Goal: Task Accomplishment & Management: Complete application form

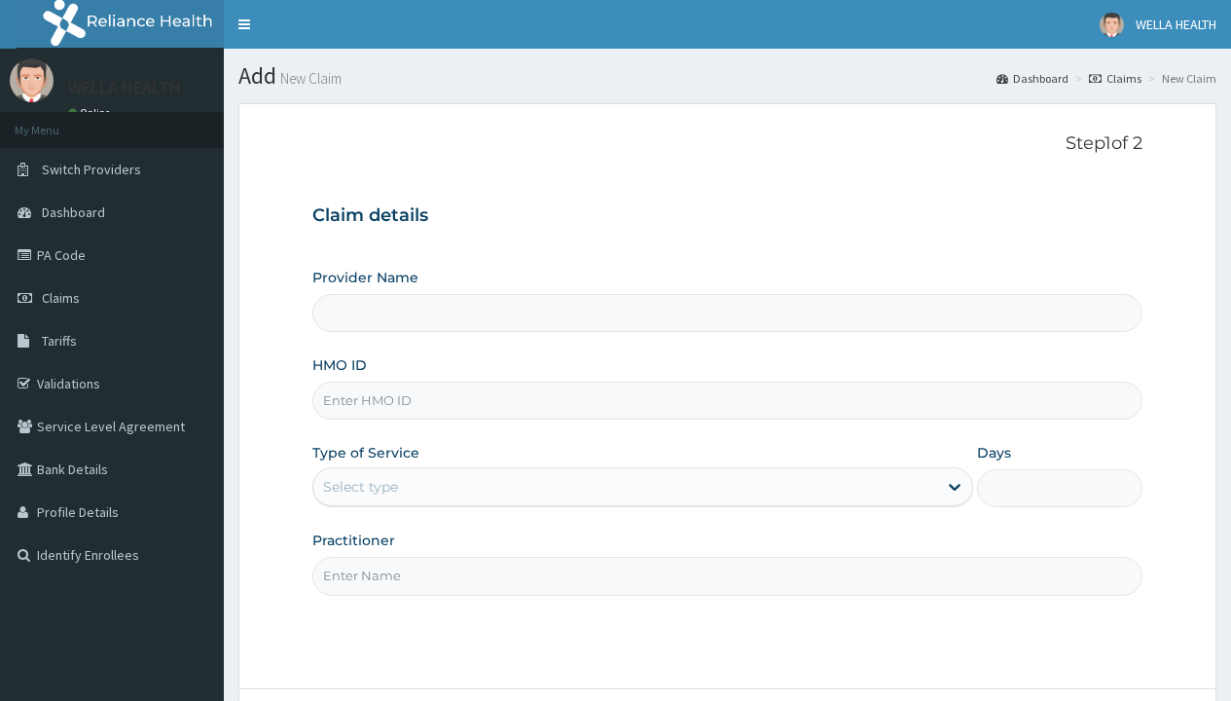
type input "WellaHealth(TELEMEDICINE)"
type input "FET/10142/C"
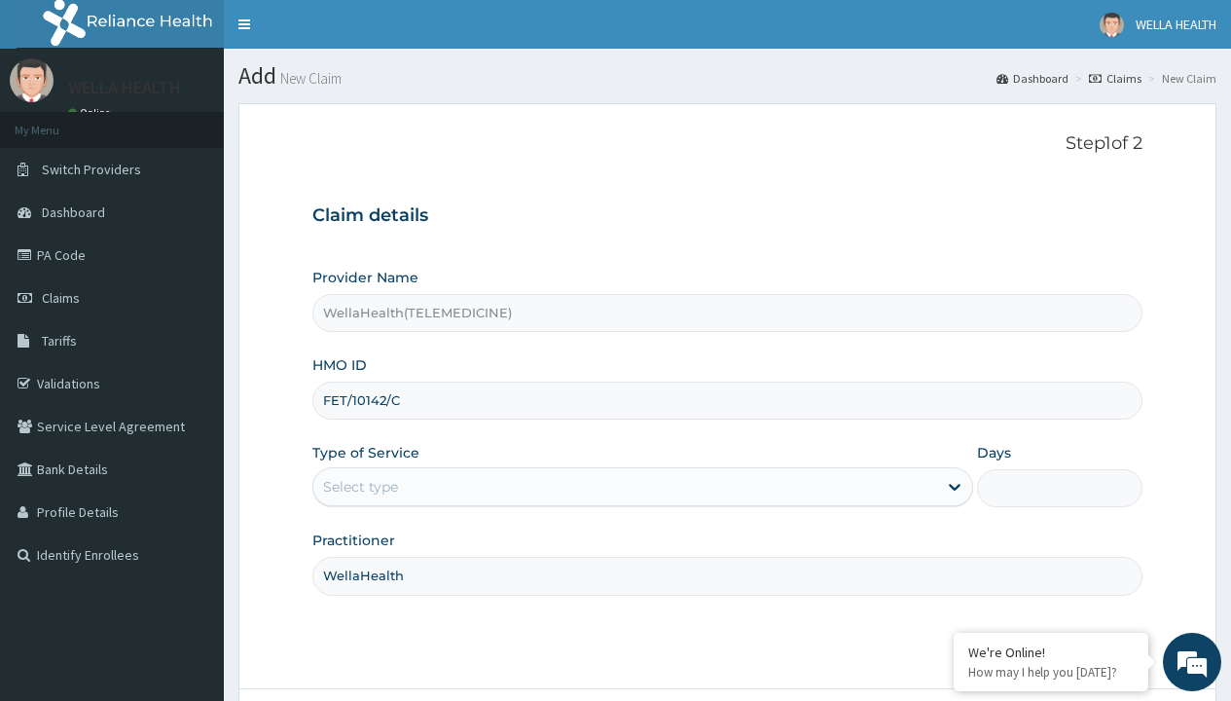
type input "WellaHealth"
click at [360, 487] on div "Select type" at bounding box center [360, 486] width 75 height 19
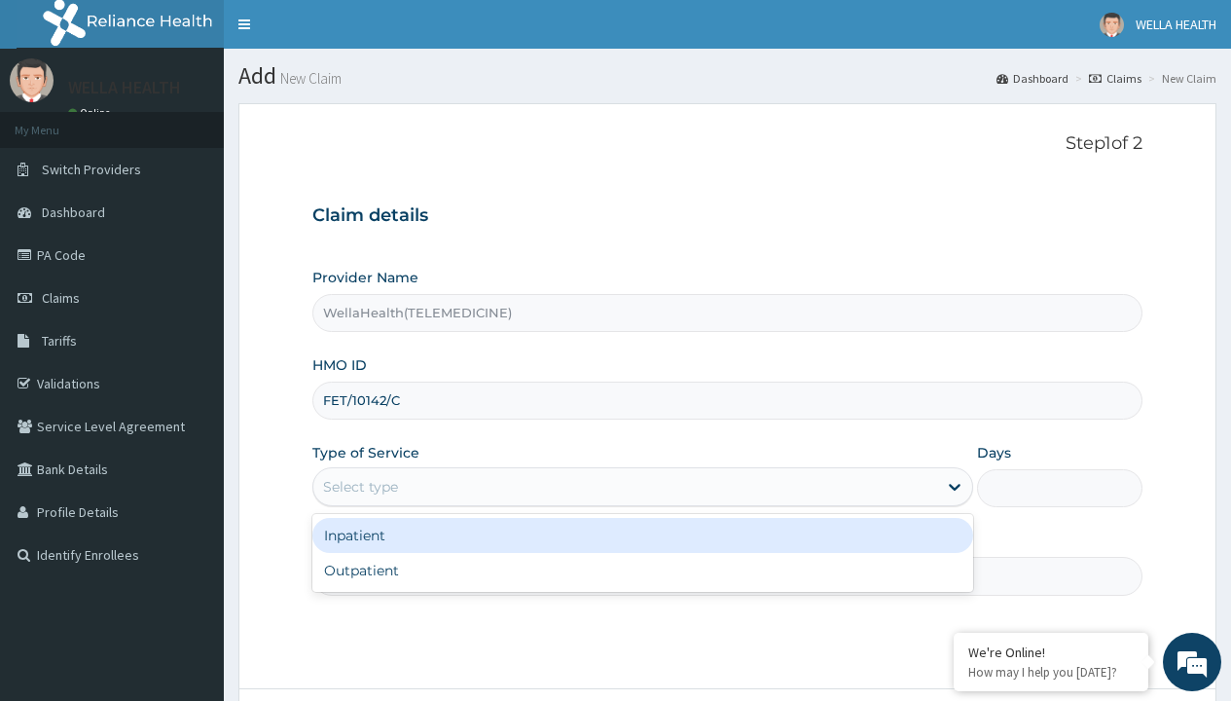
click at [642, 570] on div "Outpatient" at bounding box center [642, 570] width 661 height 35
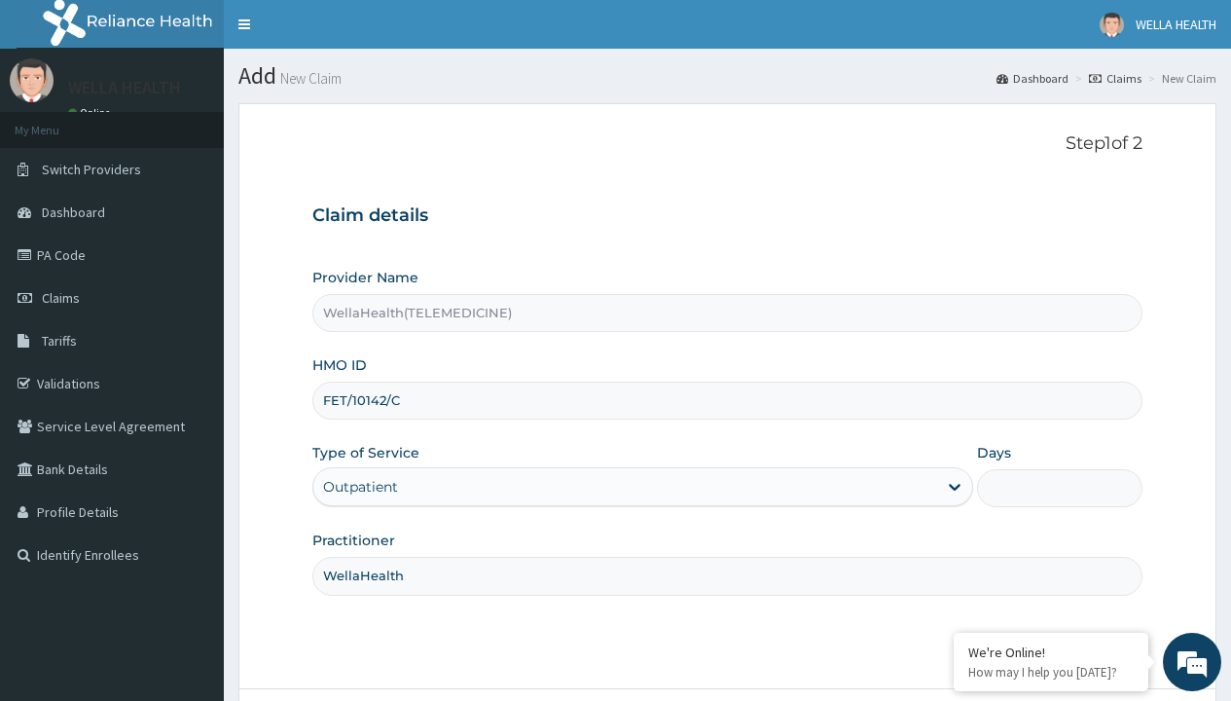
type input "1"
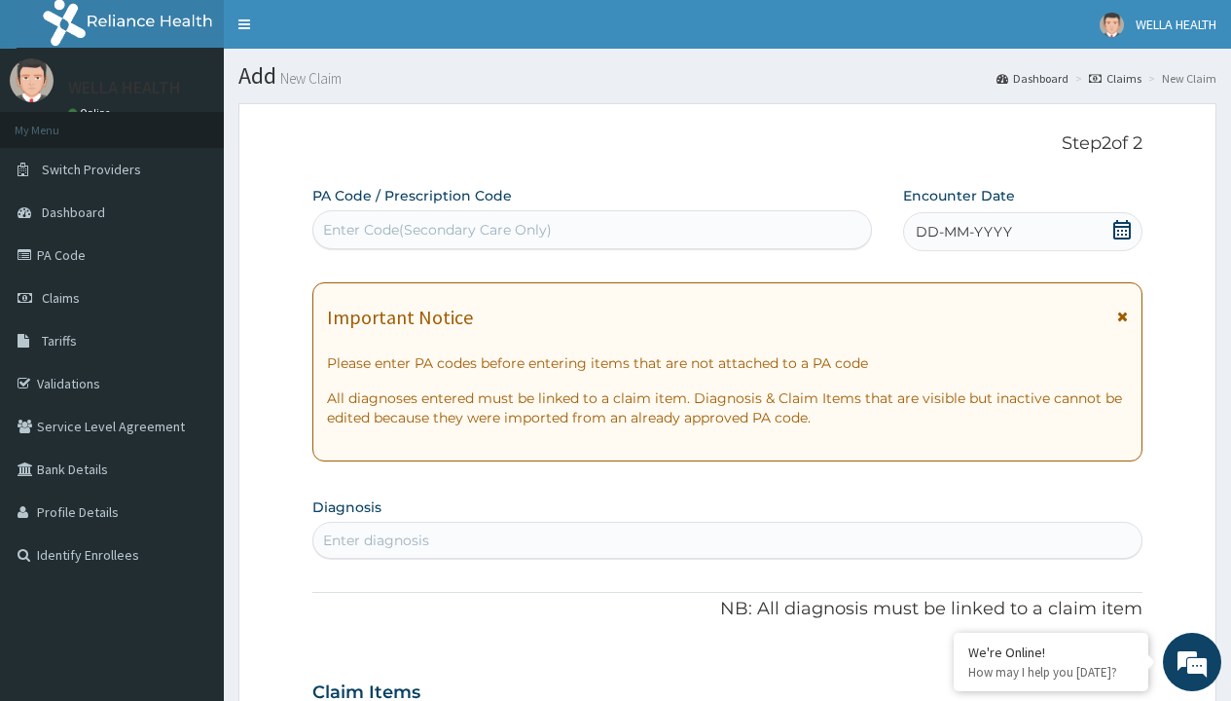
scroll to position [163, 0]
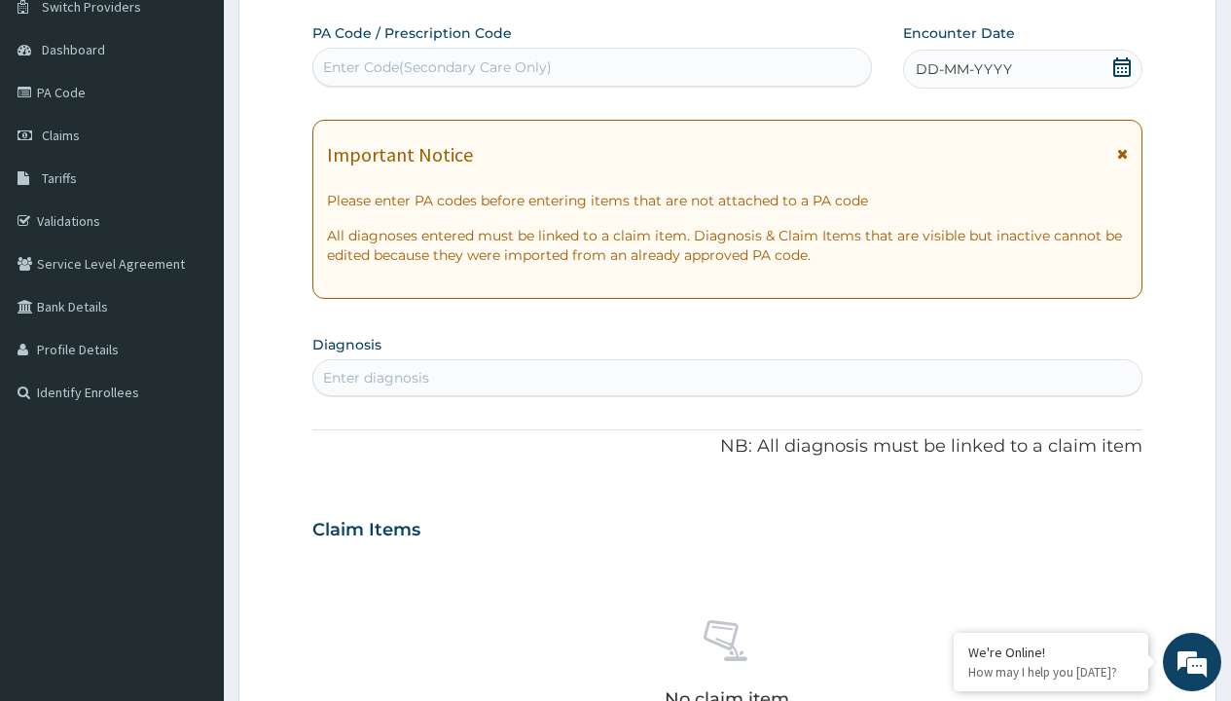
click at [963, 69] on span "DD-MM-YYYY" at bounding box center [964, 68] width 96 height 19
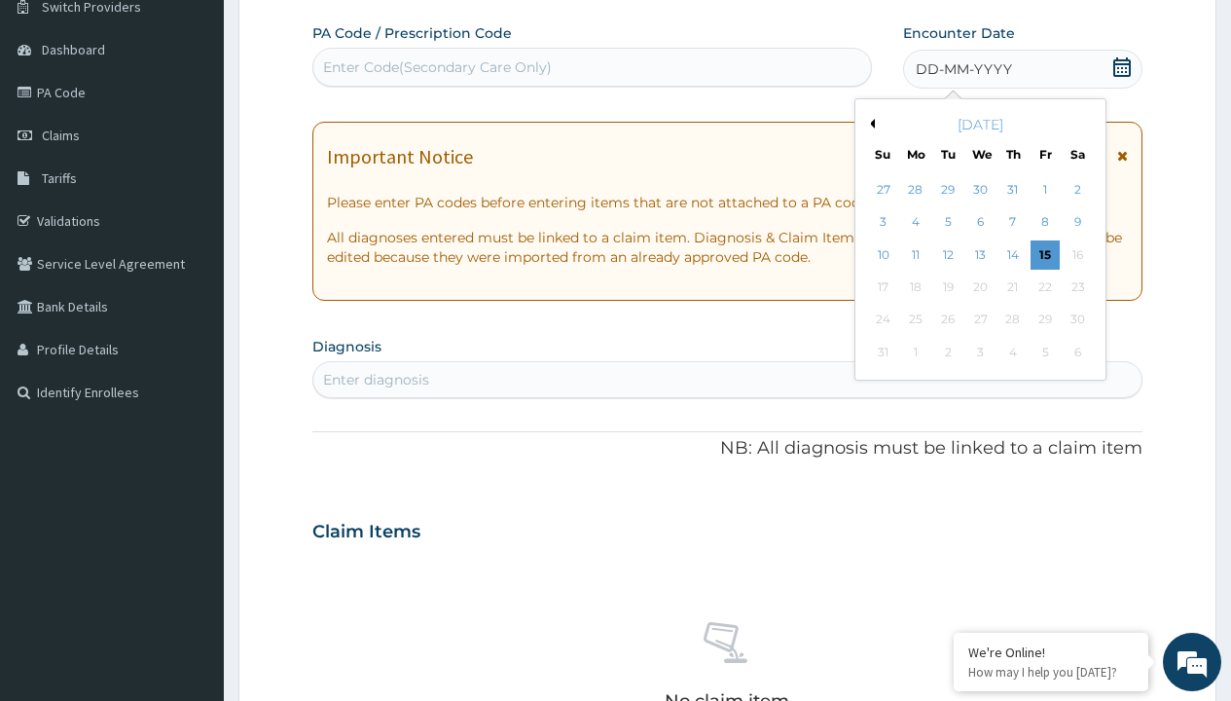
click at [869, 124] on button "Previous Month" at bounding box center [870, 124] width 10 height 10
click at [915, 254] on div "14" at bounding box center [915, 254] width 29 height 29
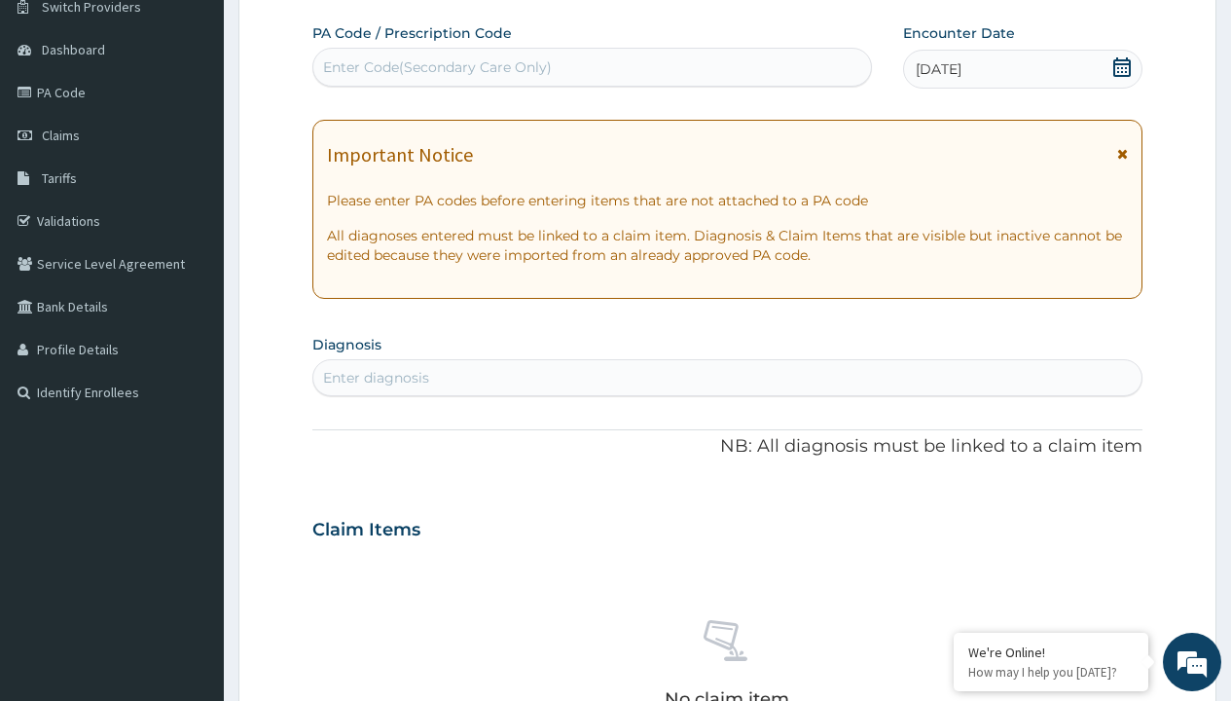
click at [436, 67] on div "Enter Code(Secondary Care Only)" at bounding box center [437, 66] width 229 height 19
type input "PR/6EC9A637"
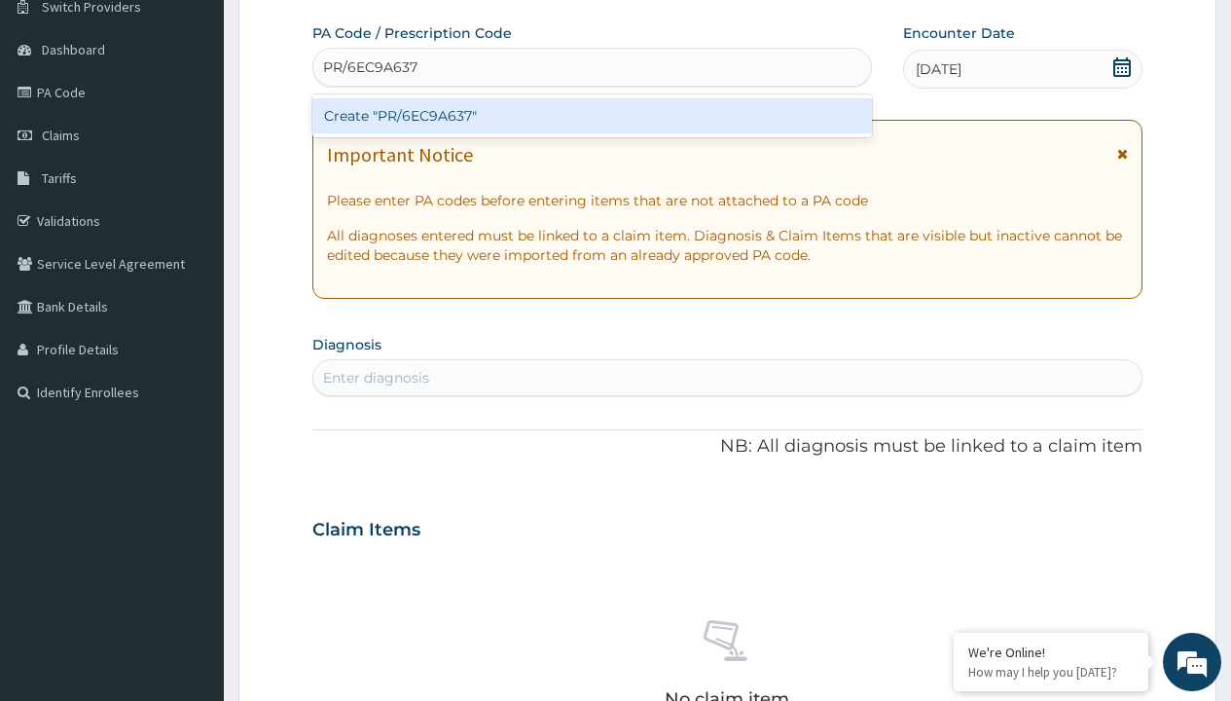
scroll to position [0, 0]
click at [592, 116] on div "Create "PR/6EC9A637"" at bounding box center [591, 115] width 559 height 35
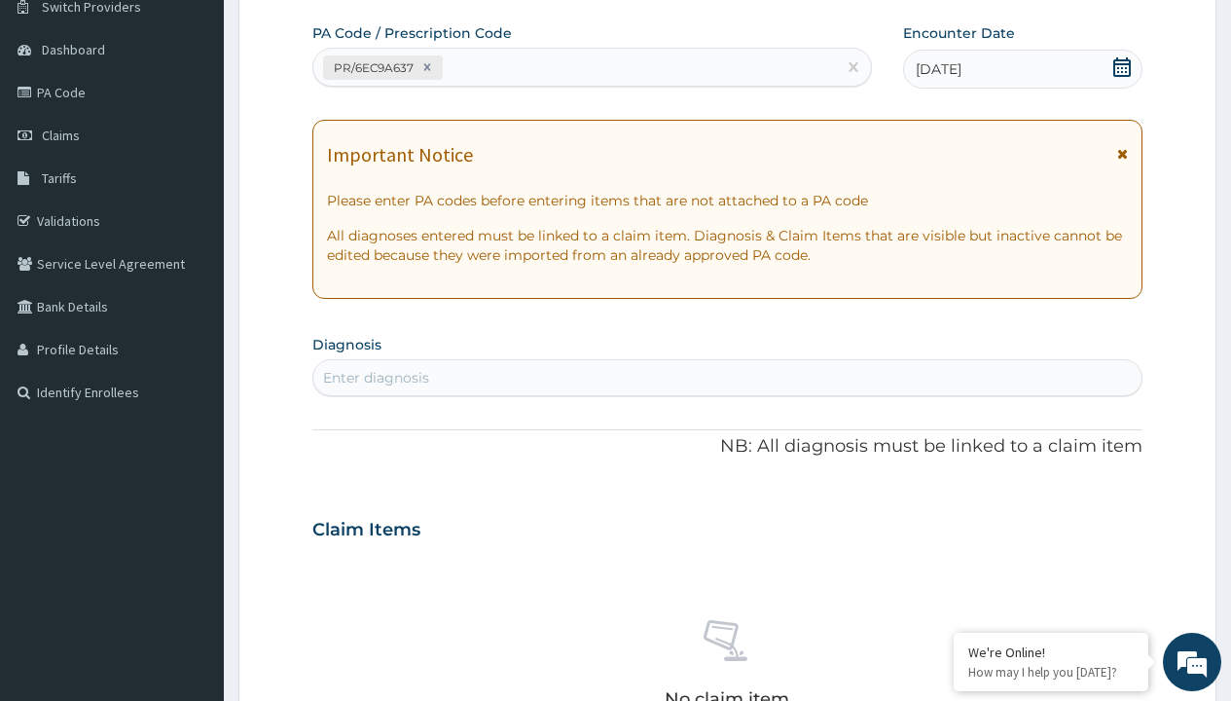
click at [376, 378] on div "Enter diagnosis" at bounding box center [376, 377] width 106 height 19
type input "prescription collected"
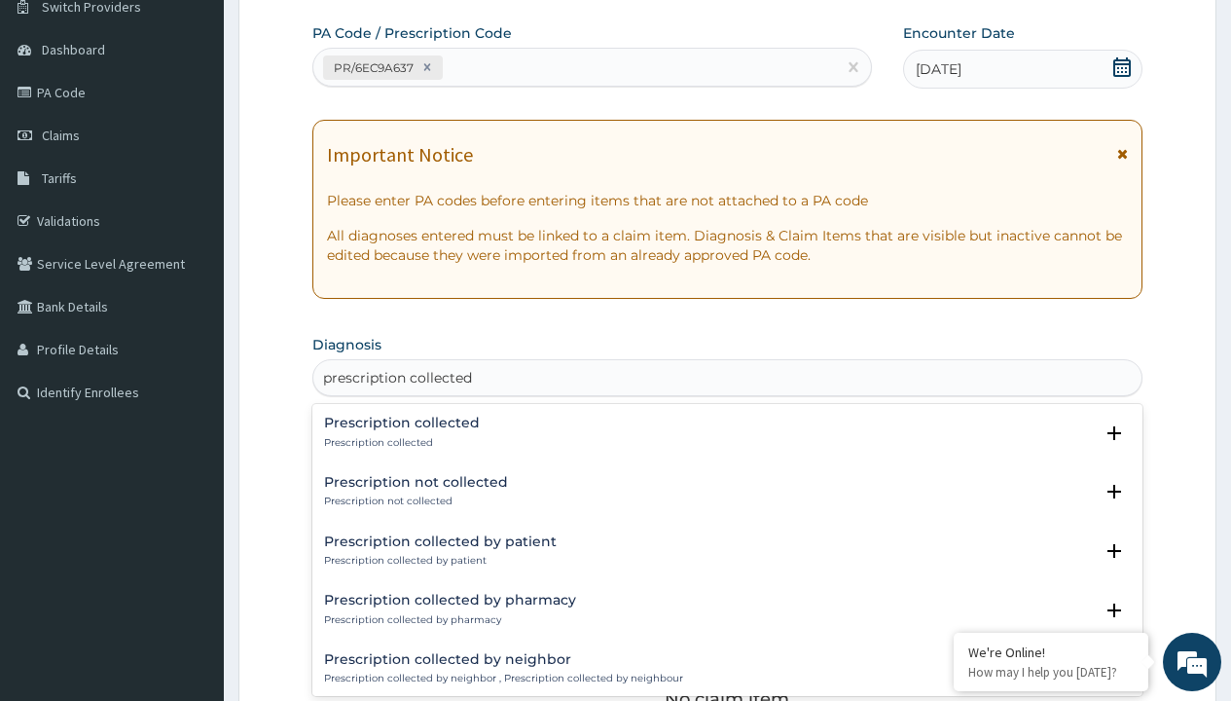
click at [399, 442] on p "Prescription collected" at bounding box center [402, 443] width 156 height 14
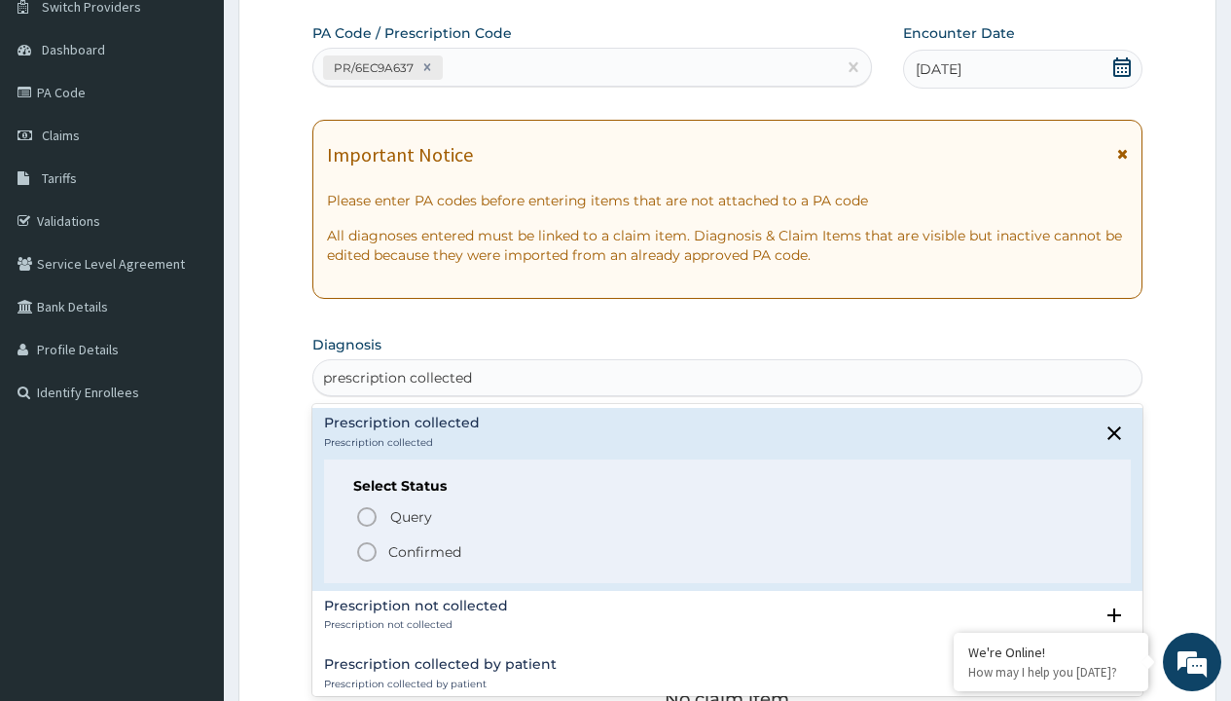
click at [424, 551] on p "Confirmed" at bounding box center [424, 551] width 73 height 19
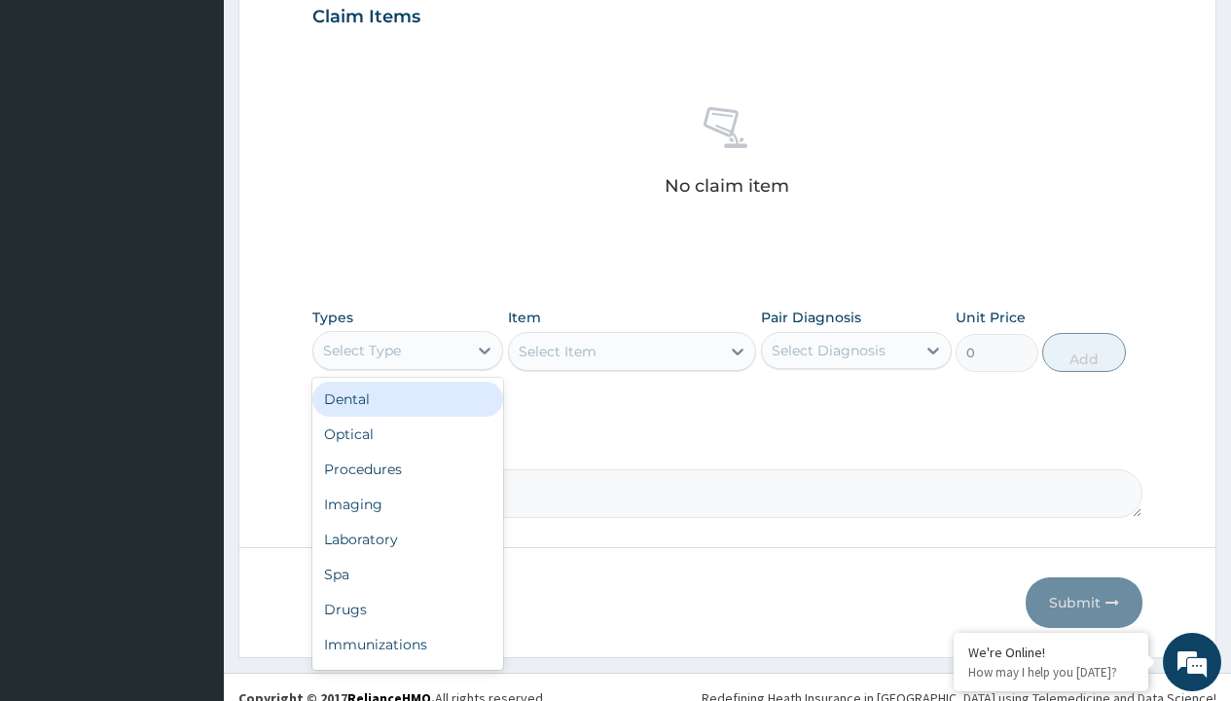
type input "procedures"
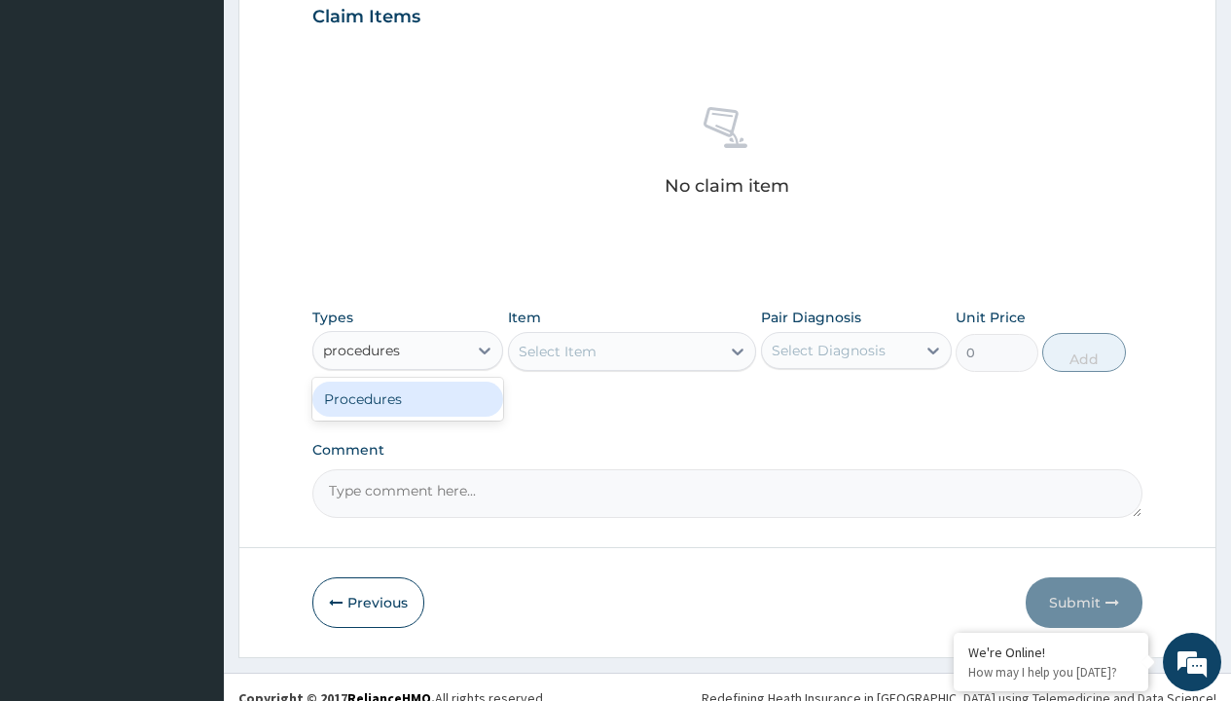
scroll to position [0, 0]
click at [408, 398] on div "Procedures" at bounding box center [407, 398] width 191 height 35
click at [557, 350] on div "Select Item" at bounding box center [558, 351] width 78 height 19
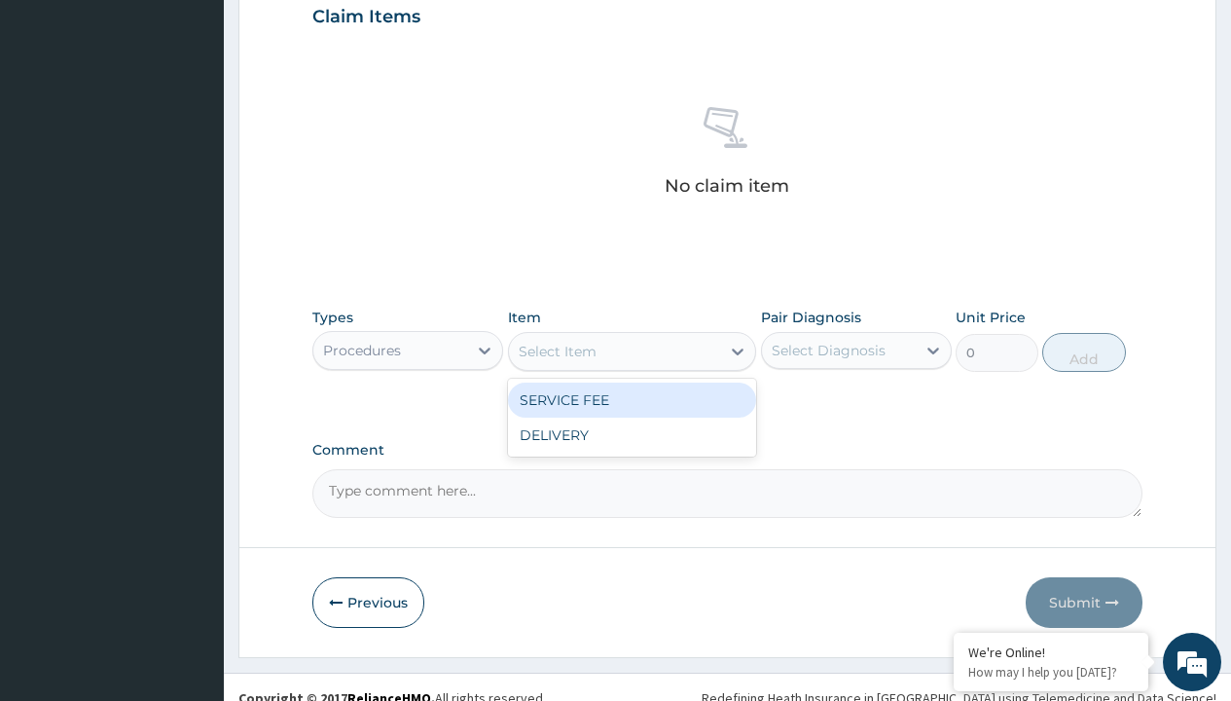
type input "service fee"
click at [632, 399] on div "SERVICE FEE" at bounding box center [632, 399] width 249 height 35
type input "100"
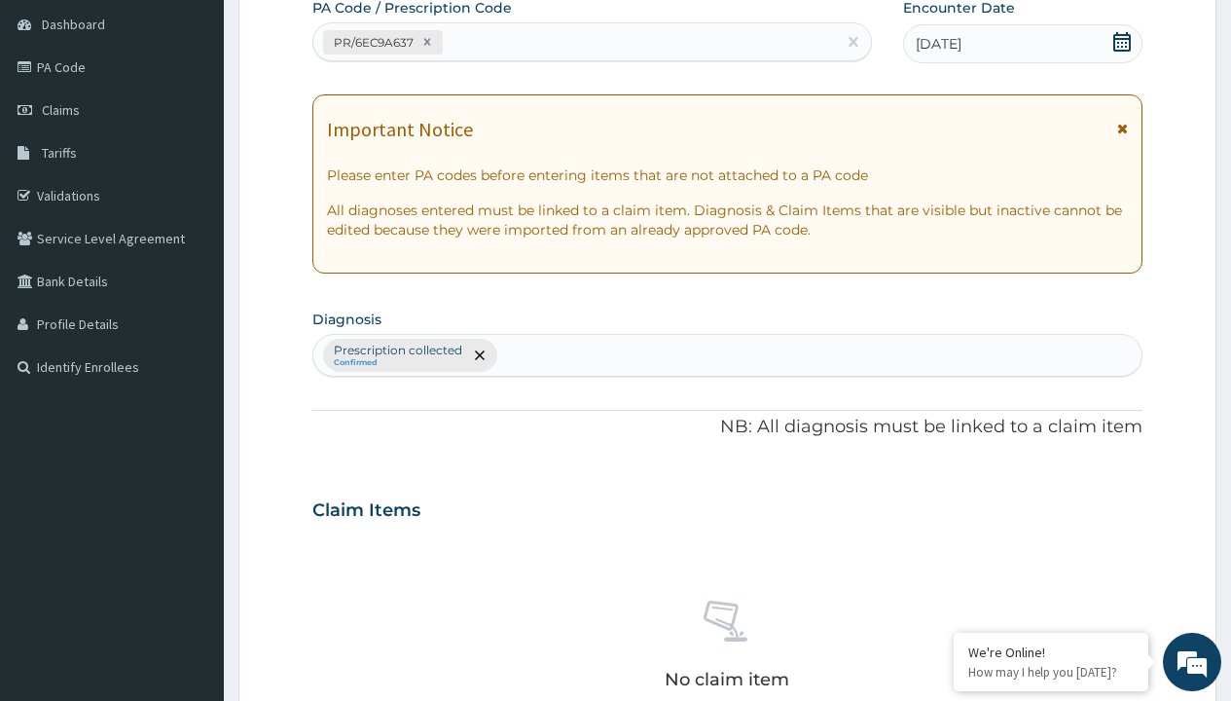
type input "prescription collected"
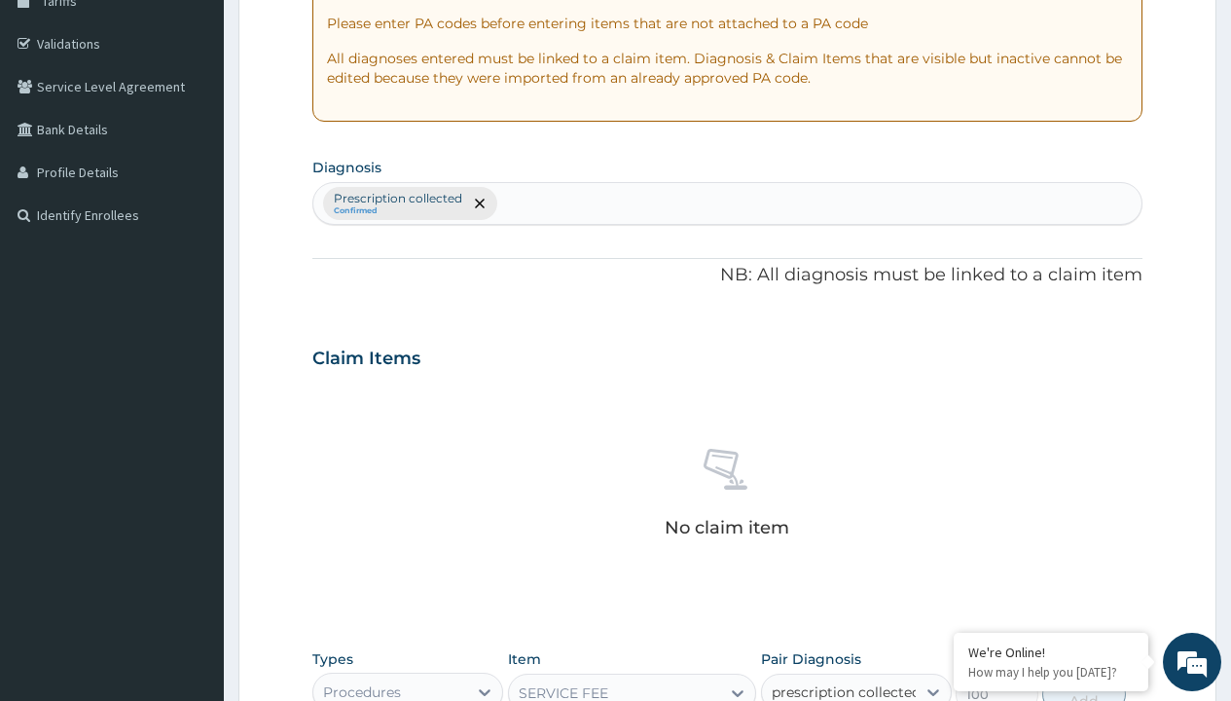
checkbox input "true"
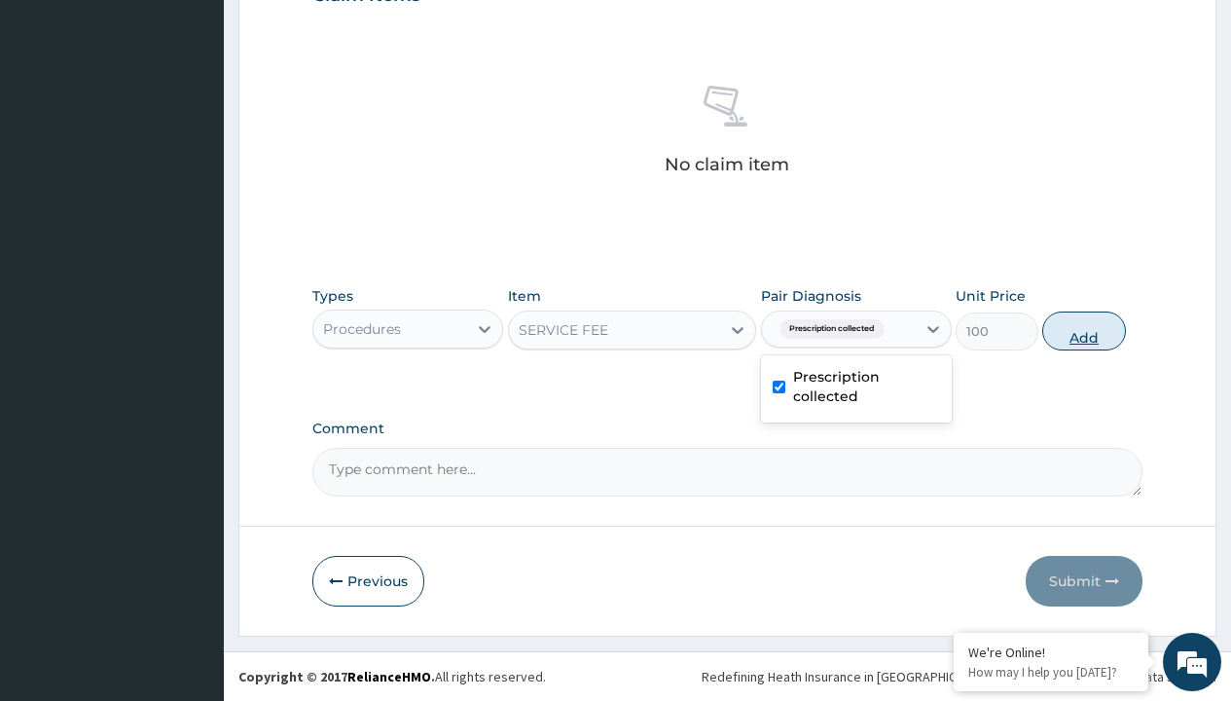
click at [1084, 330] on button "Add" at bounding box center [1083, 330] width 83 height 39
type input "0"
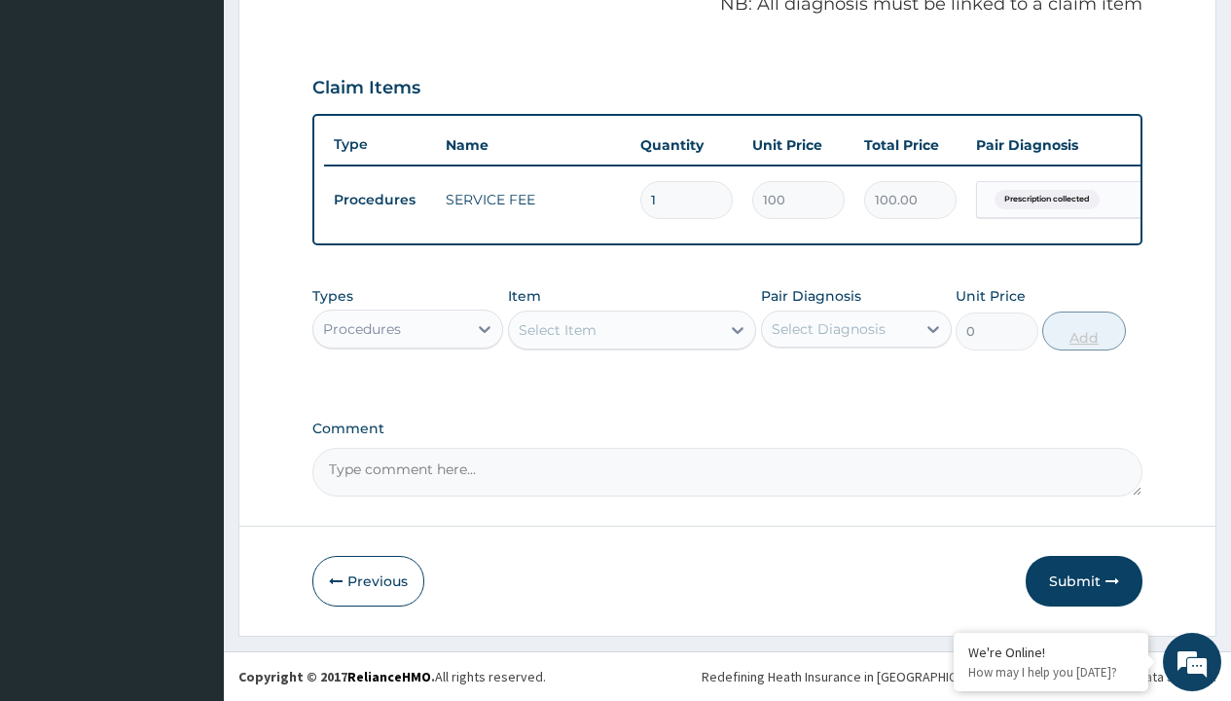
scroll to position [625, 0]
click at [362, 328] on div "Procedures" at bounding box center [362, 328] width 78 height 19
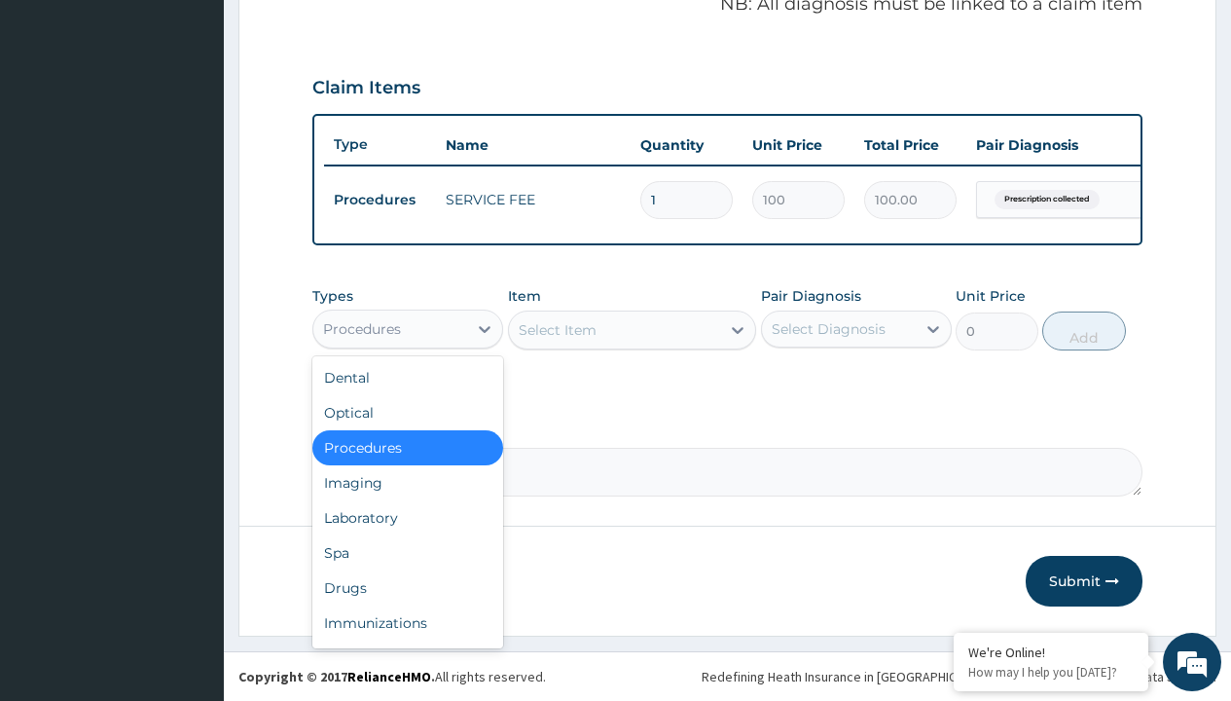
type input "drugs"
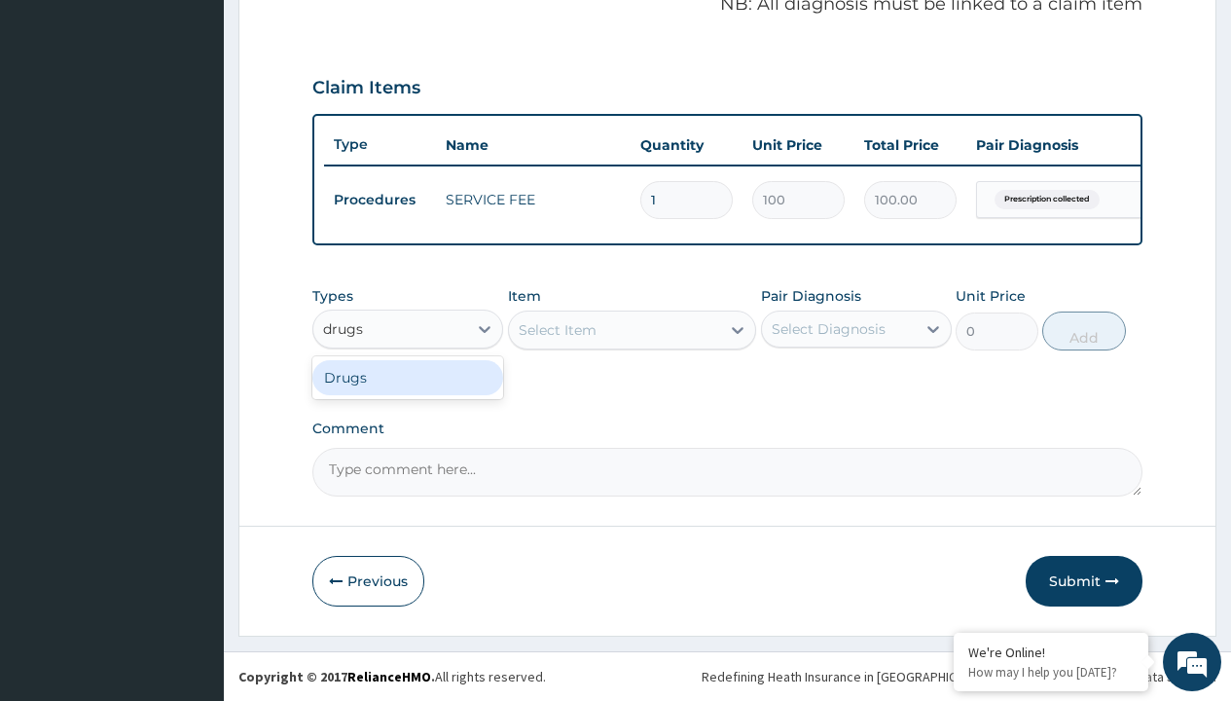
click at [408, 377] on div "Drugs" at bounding box center [407, 377] width 191 height 35
click at [557, 329] on div "Select Item" at bounding box center [632, 329] width 249 height 39
type input "amoxicillin suspension branded"
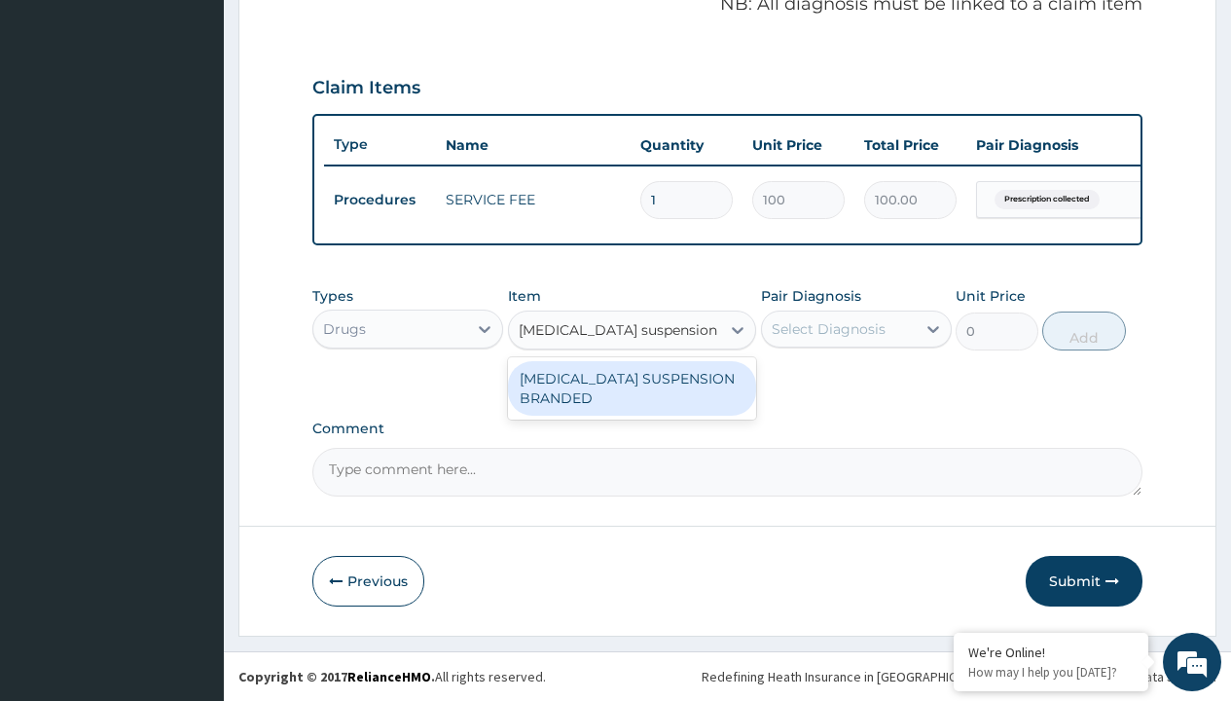
click at [632, 387] on div "AMOXICILLIN SUSPENSION BRANDED" at bounding box center [632, 388] width 249 height 54
type input "5890"
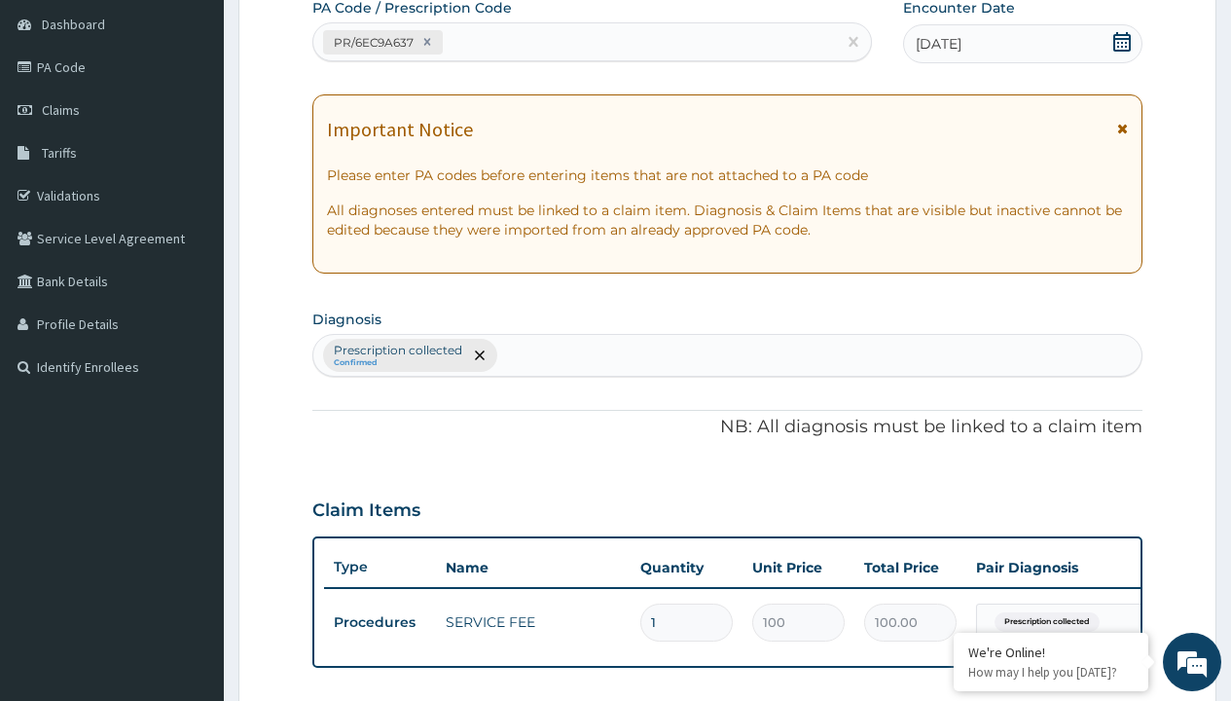
type input "prescription collected"
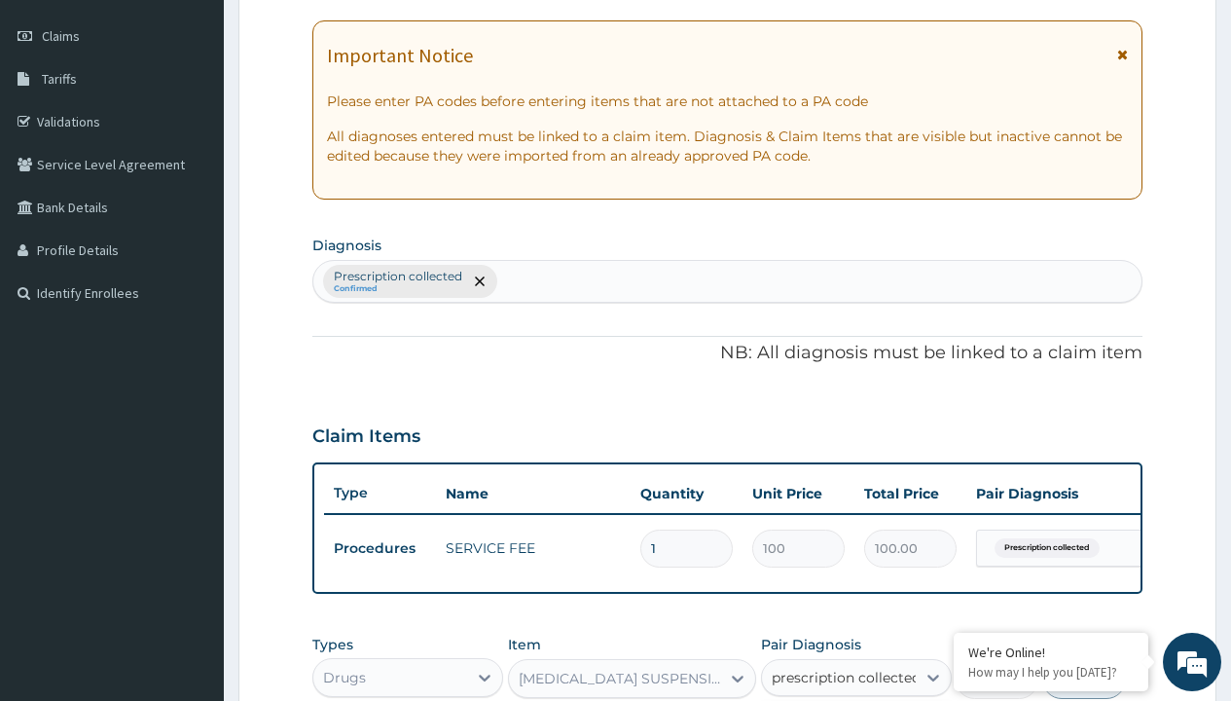
checkbox input "true"
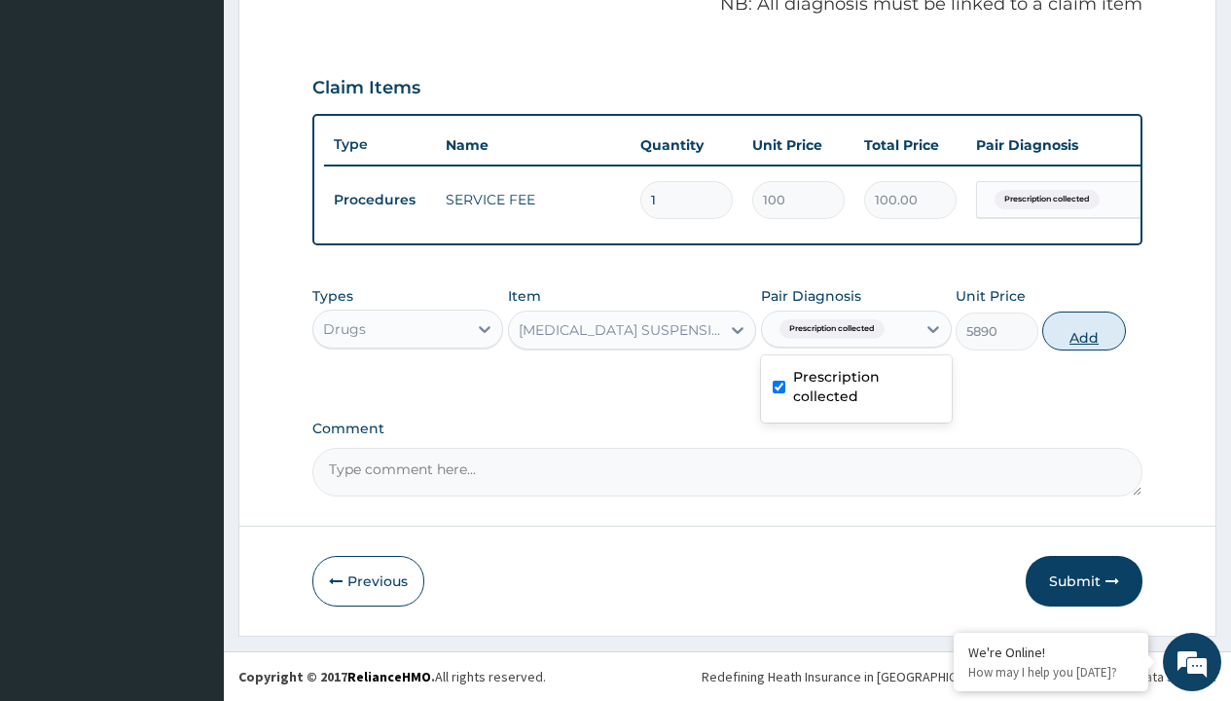
click at [1084, 330] on button "Add" at bounding box center [1083, 330] width 83 height 39
type input "0"
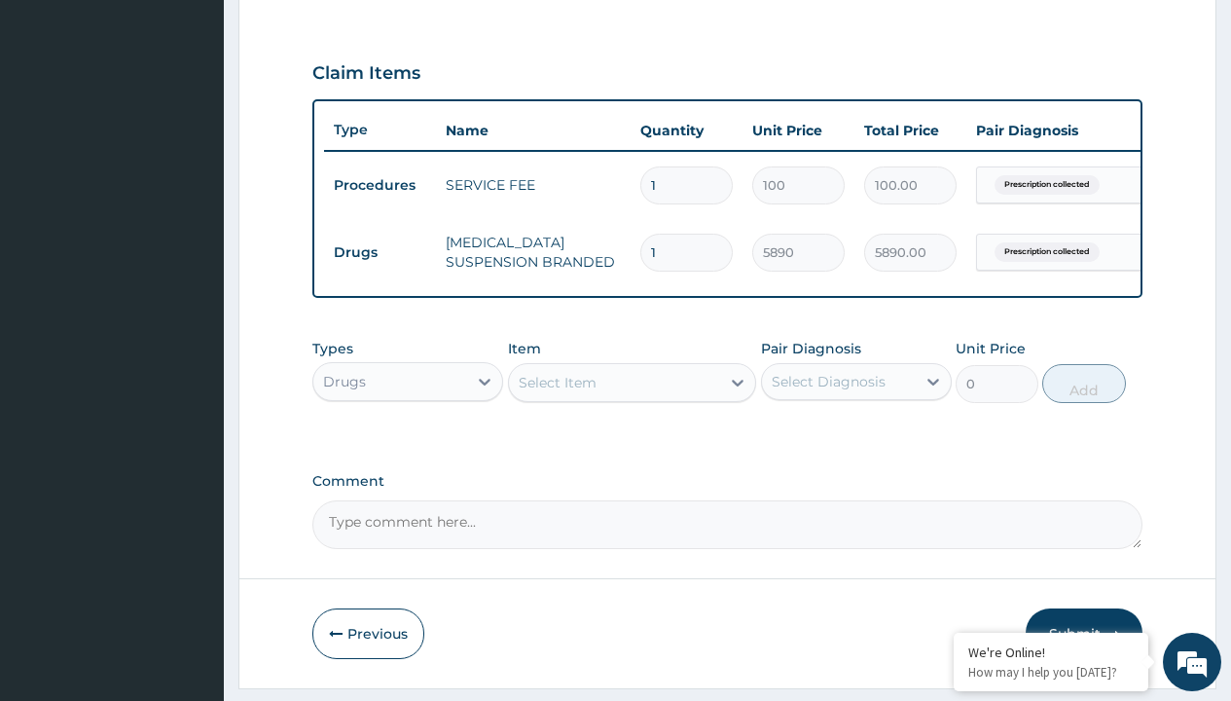
click at [380, 252] on td "Drugs" at bounding box center [380, 253] width 112 height 36
type input "drugs"
click at [408, 444] on div "Drugs" at bounding box center [407, 430] width 191 height 35
click at [557, 392] on div "Select Item" at bounding box center [558, 382] width 78 height 19
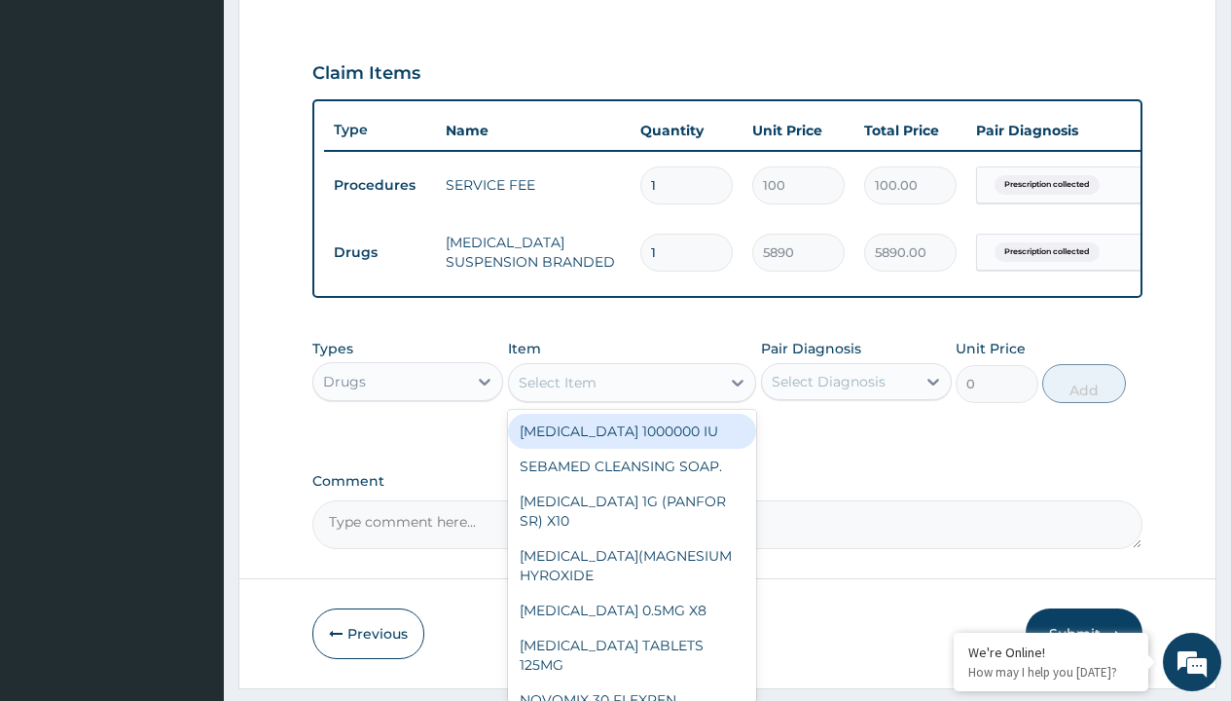
type input "paracetamol syrup emzor/bott"
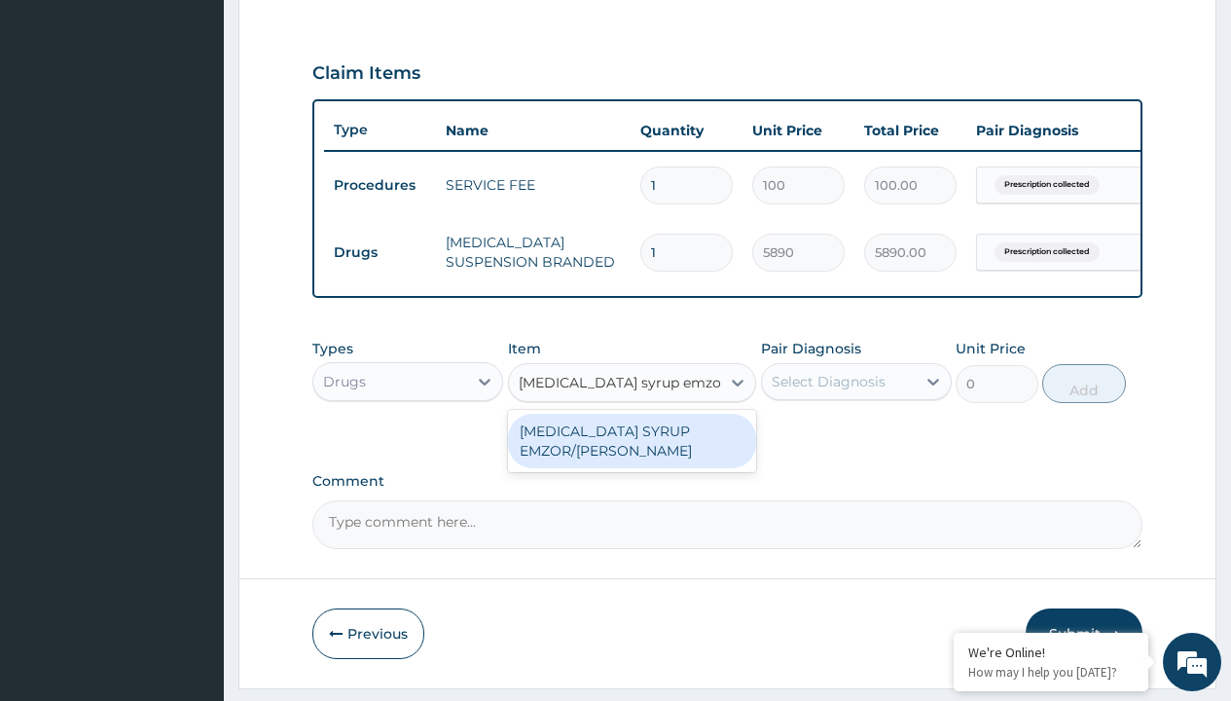
click at [632, 454] on div "PARACETAMOL SYRUP EMZOR/BOTT" at bounding box center [632, 441] width 249 height 54
type input "1214.099975585938"
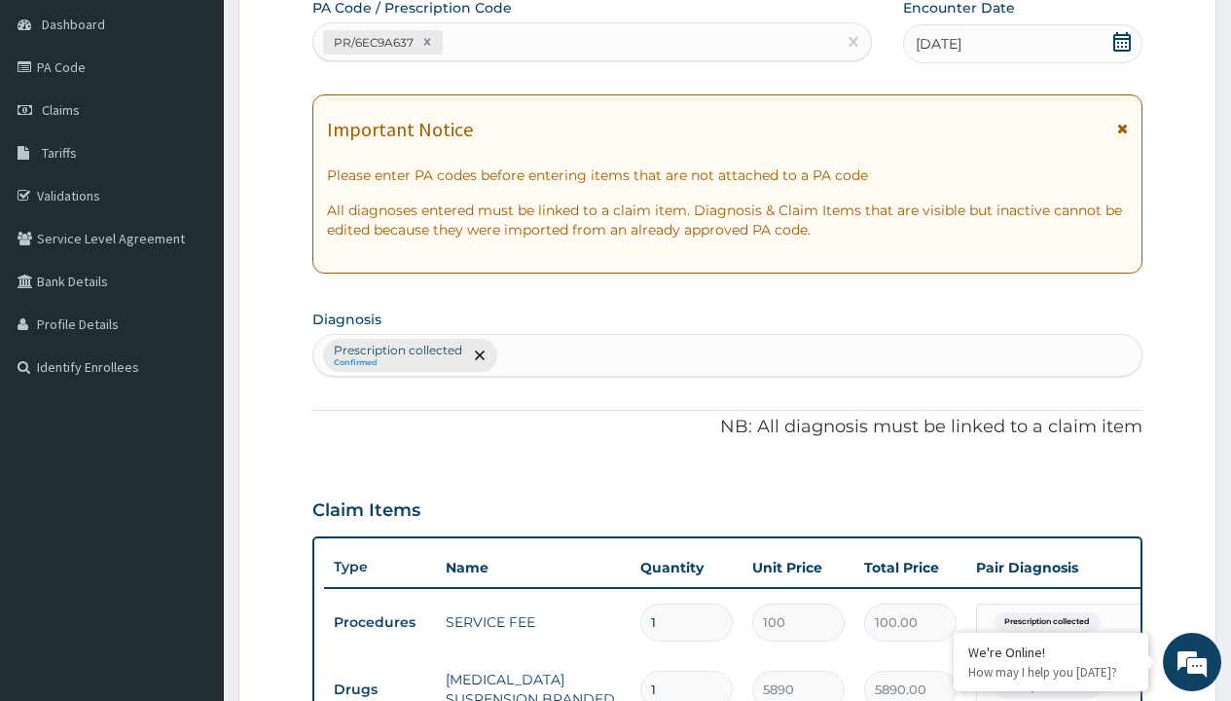
type input "prescription collected"
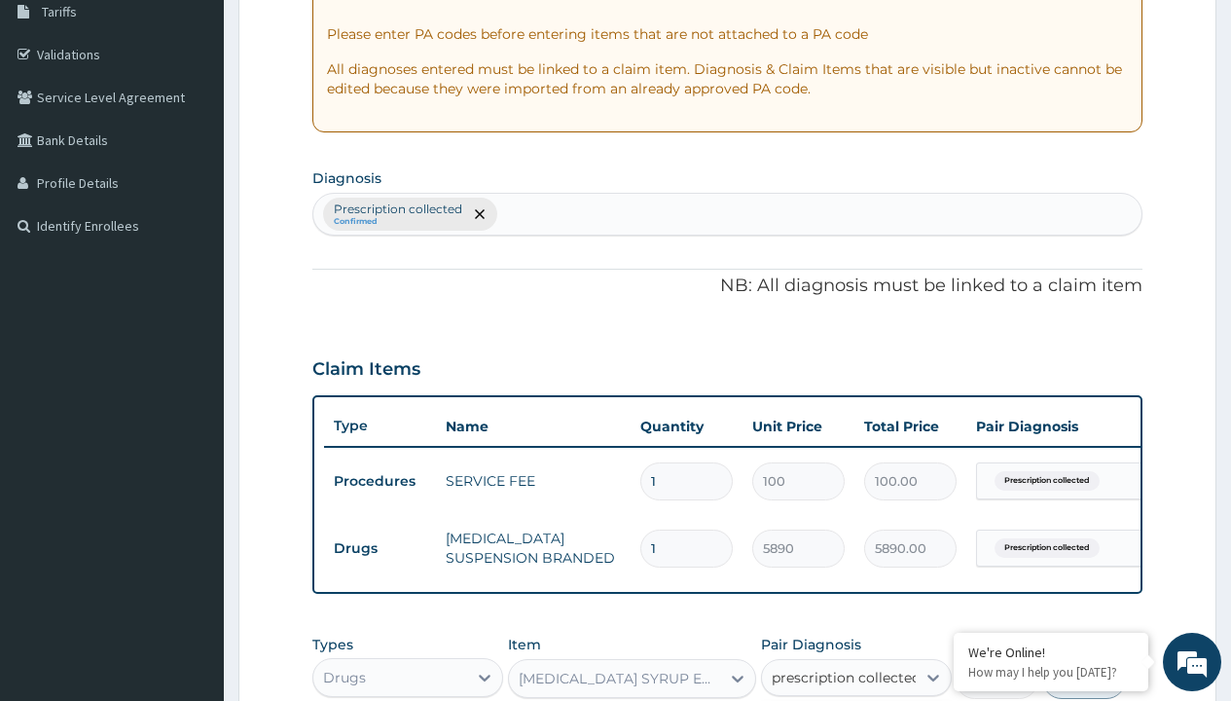
checkbox input "true"
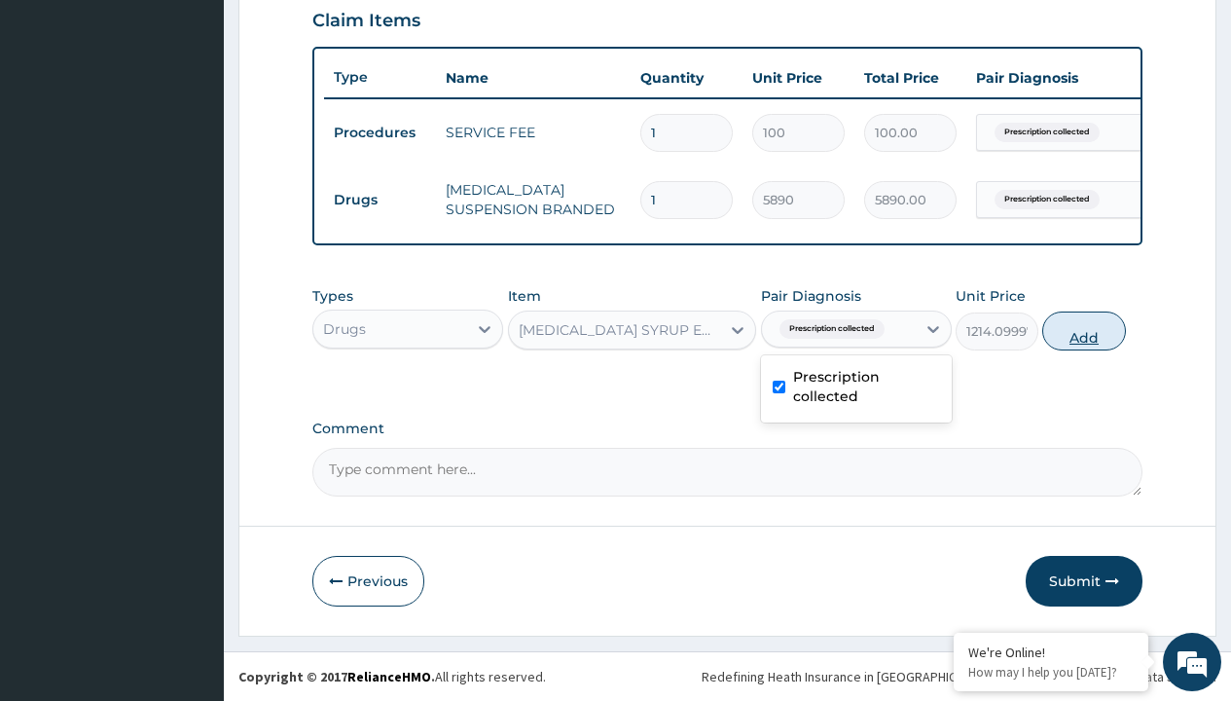
click at [1084, 330] on button "Add" at bounding box center [1083, 330] width 83 height 39
type input "0"
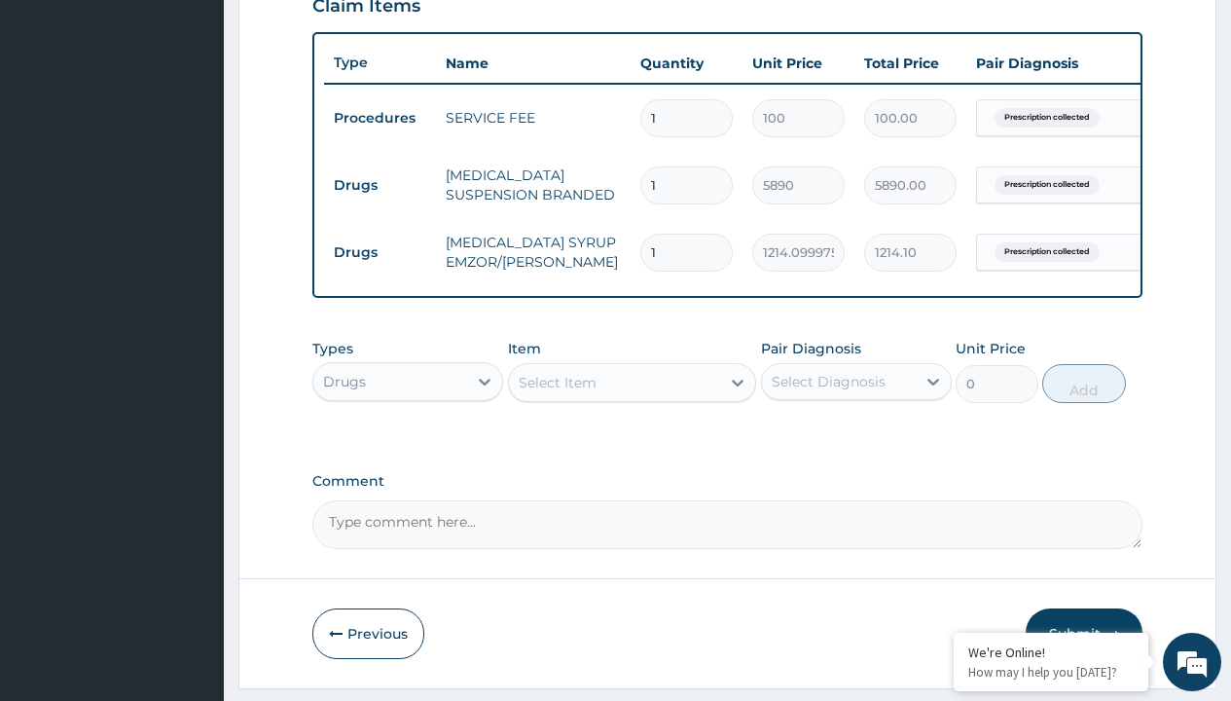
click at [380, 185] on td "Drugs" at bounding box center [380, 185] width 112 height 36
type input "drugs"
click at [408, 444] on div "Drugs" at bounding box center [407, 430] width 191 height 35
click at [557, 392] on div "Select Item" at bounding box center [558, 382] width 78 height 19
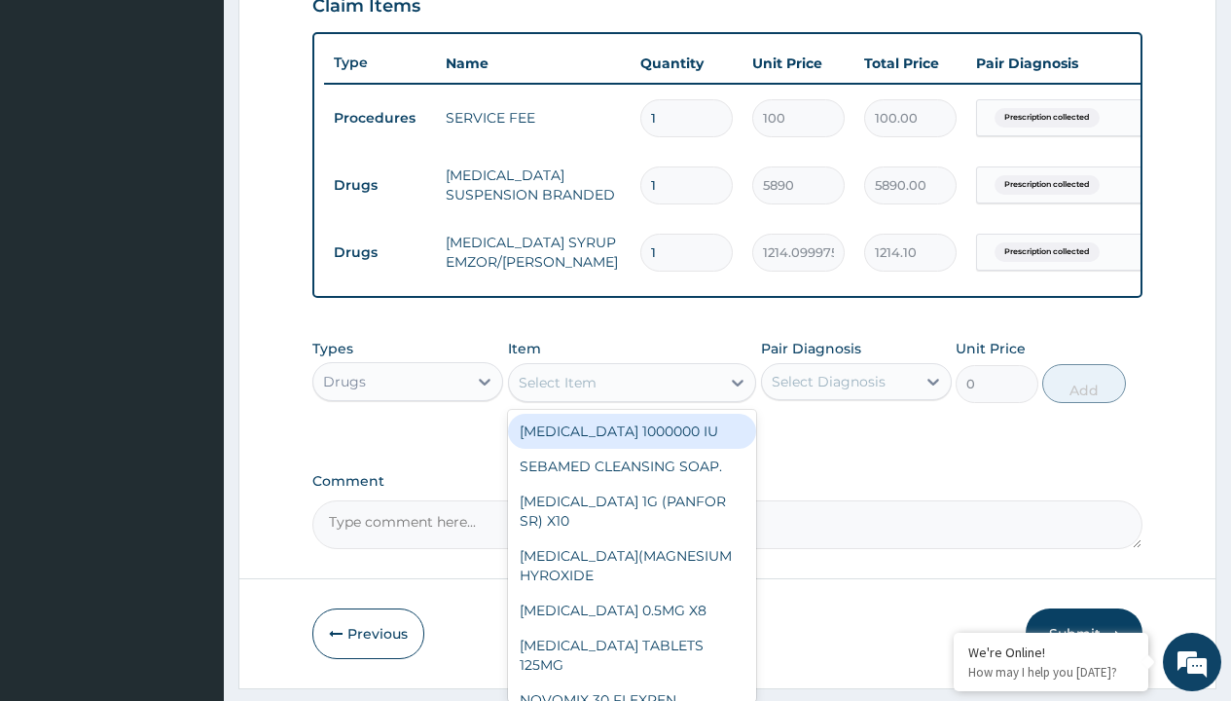
type input "cetirizine syrup"
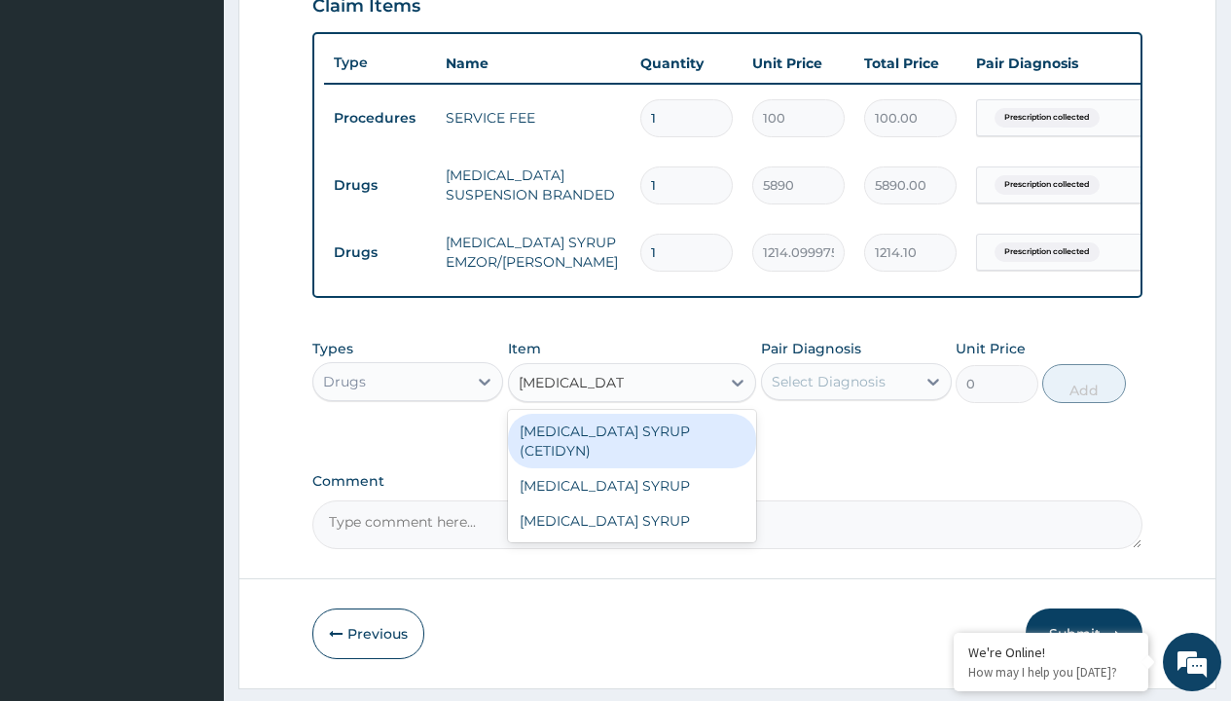
click at [632, 445] on div "CETIRIZINE SYRUP (CETIDYN)" at bounding box center [632, 441] width 249 height 54
type input "2200"
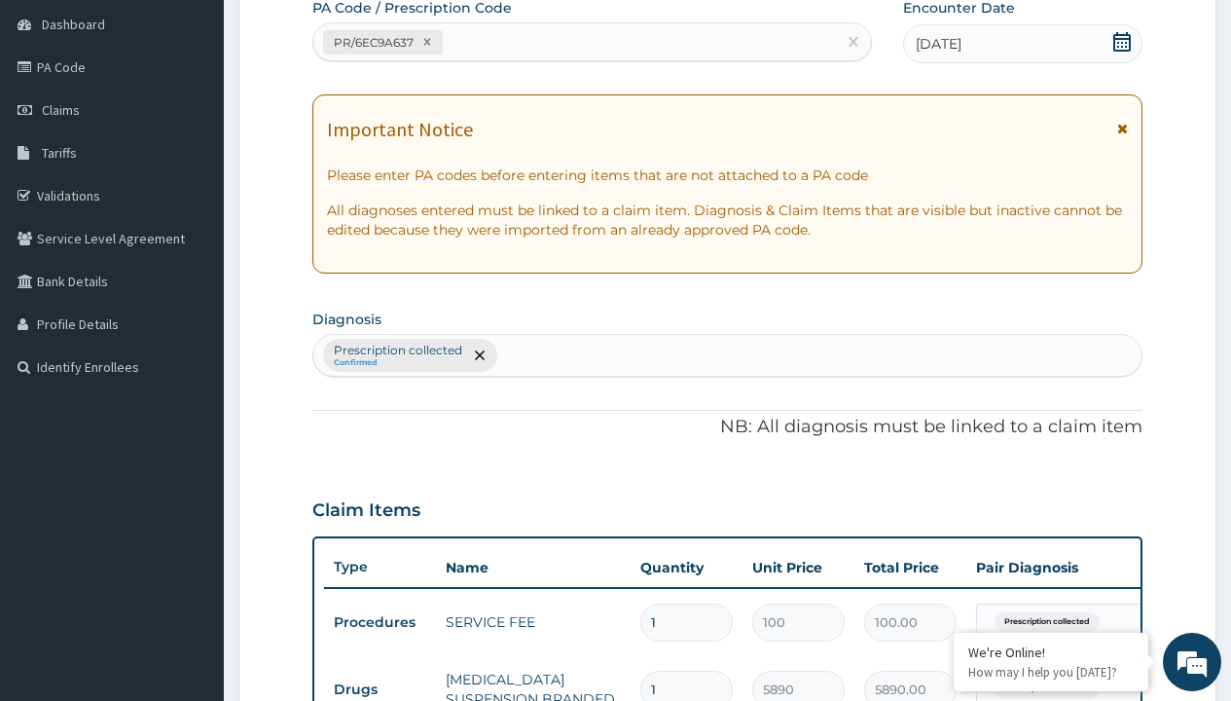
type input "prescription collected"
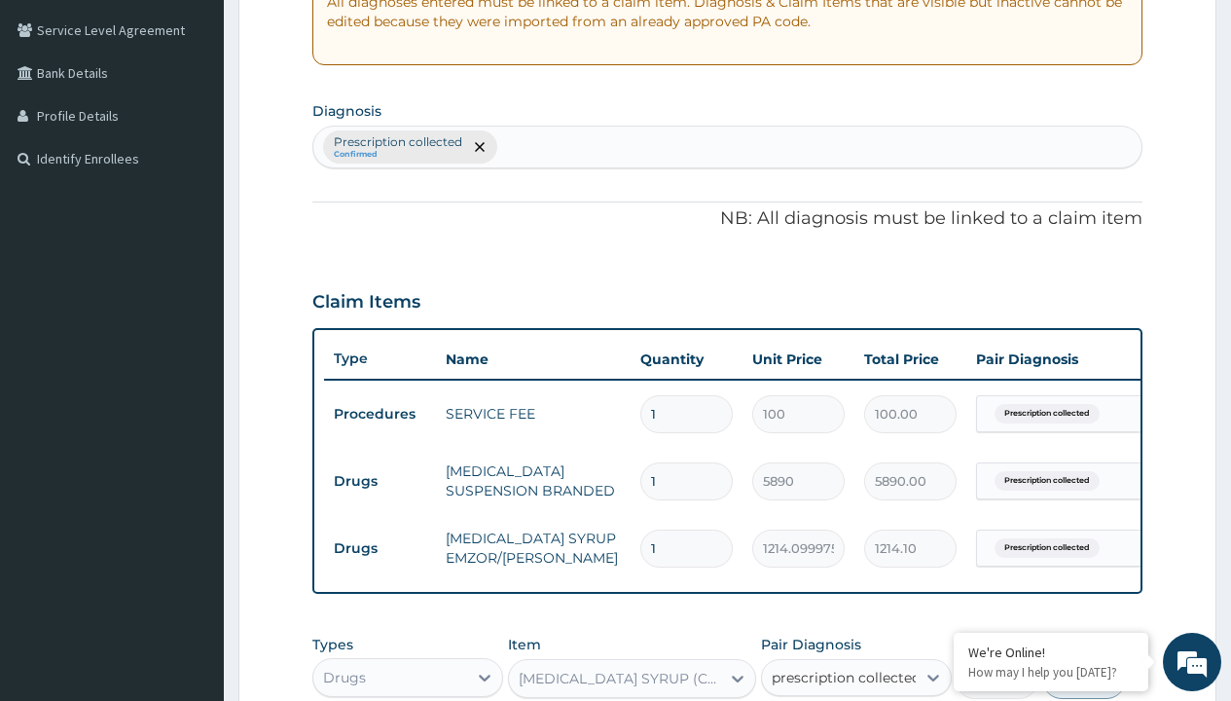
checkbox input "true"
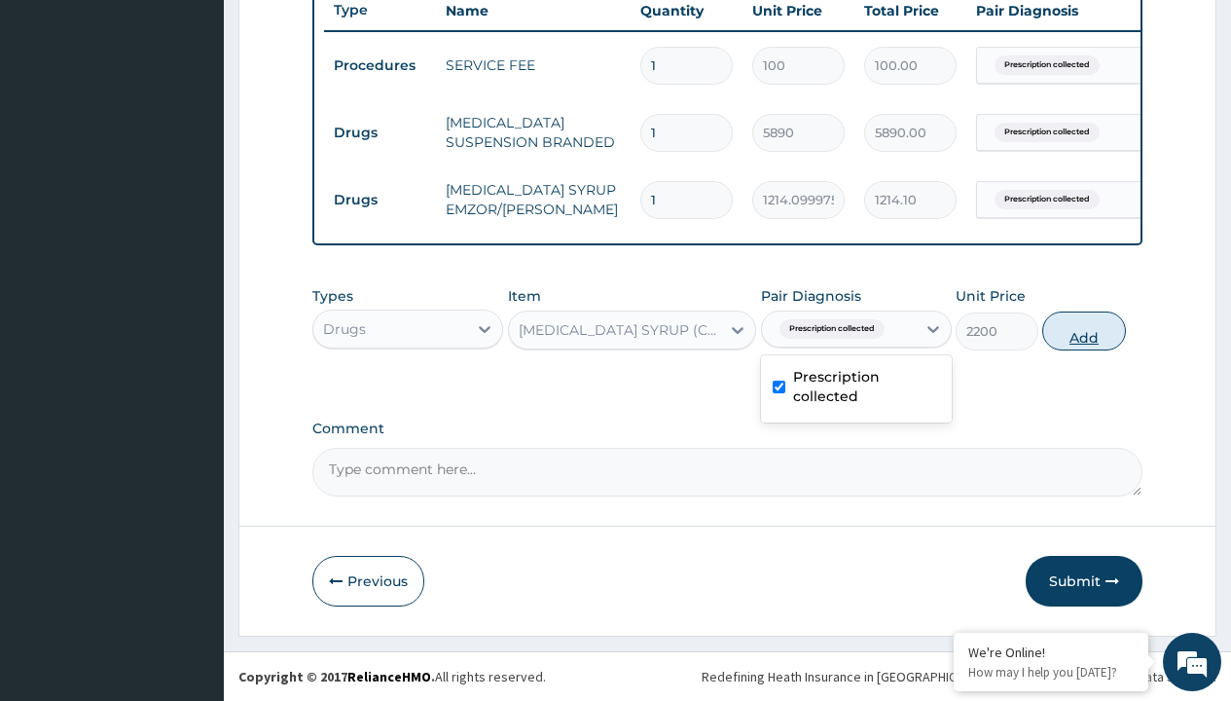
click at [1084, 330] on button "Add" at bounding box center [1083, 330] width 83 height 39
type input "0"
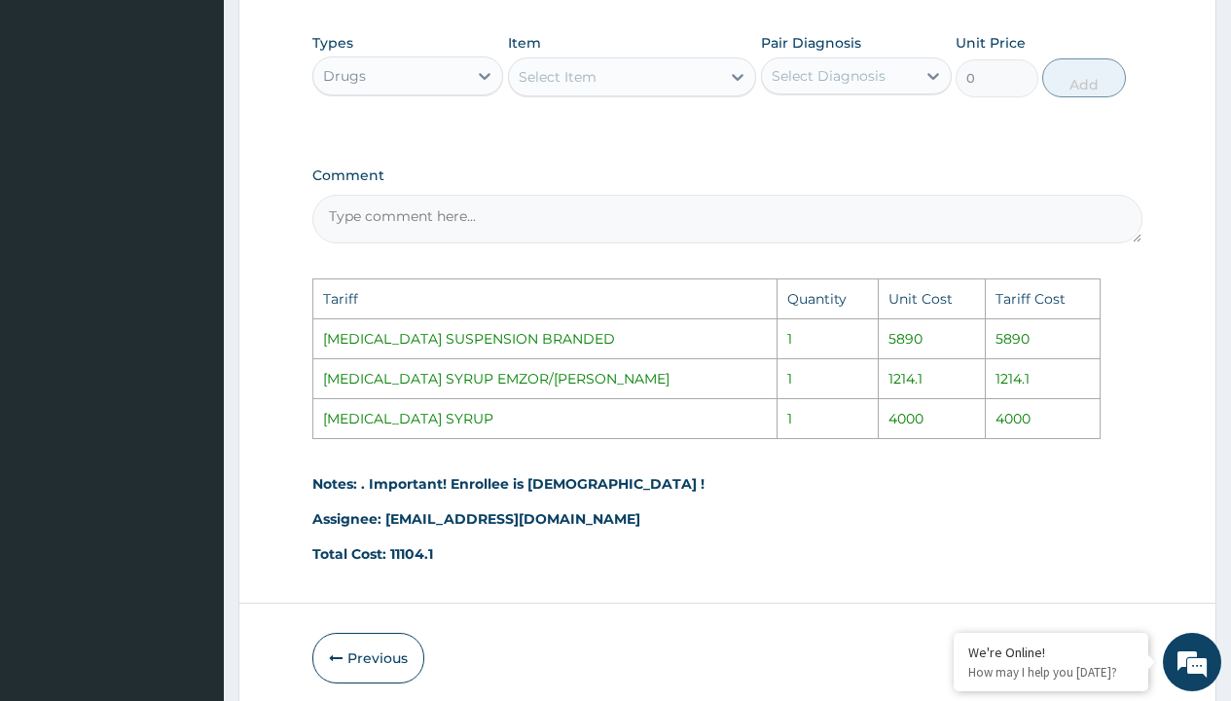
scroll to position [1058, 0]
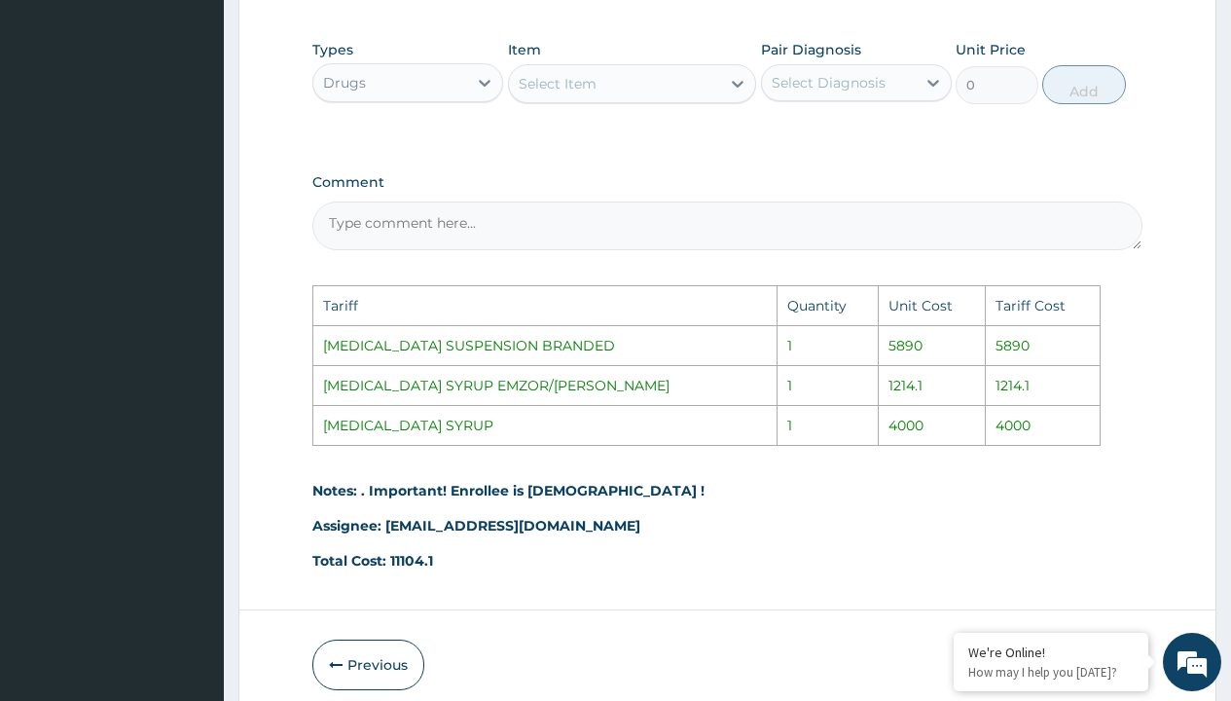
click at [584, 93] on div "Select Item" at bounding box center [558, 83] width 78 height 19
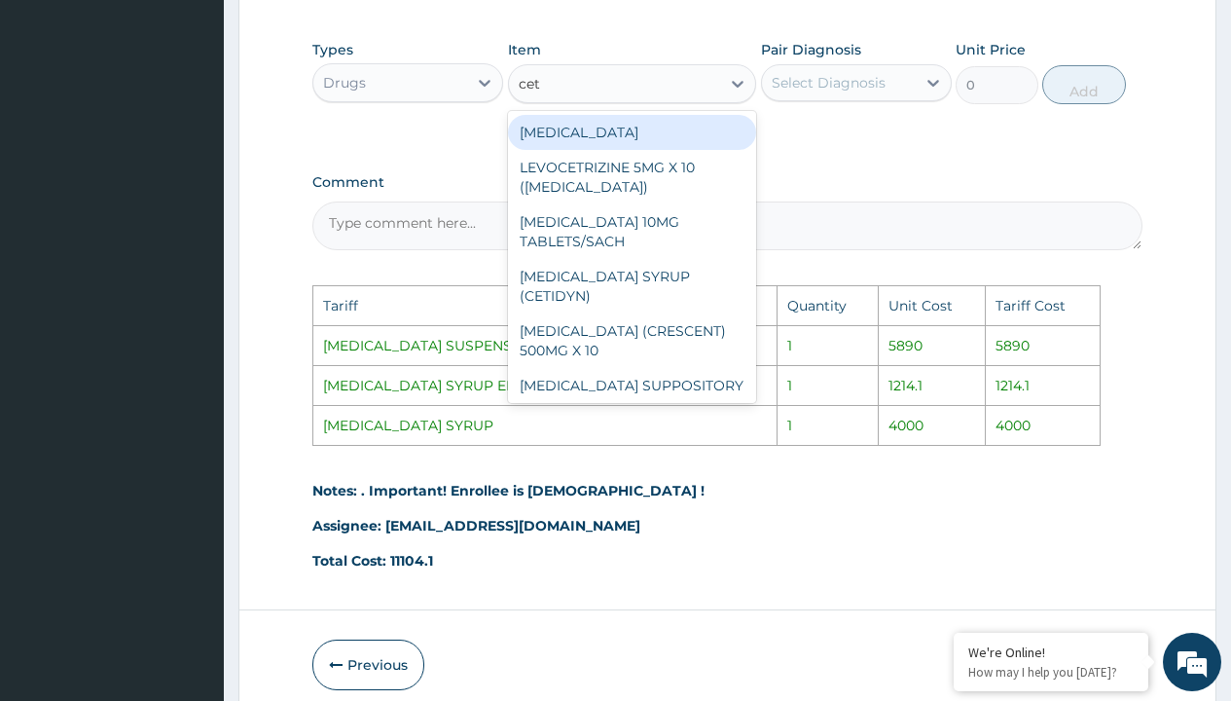
type input "ceti"
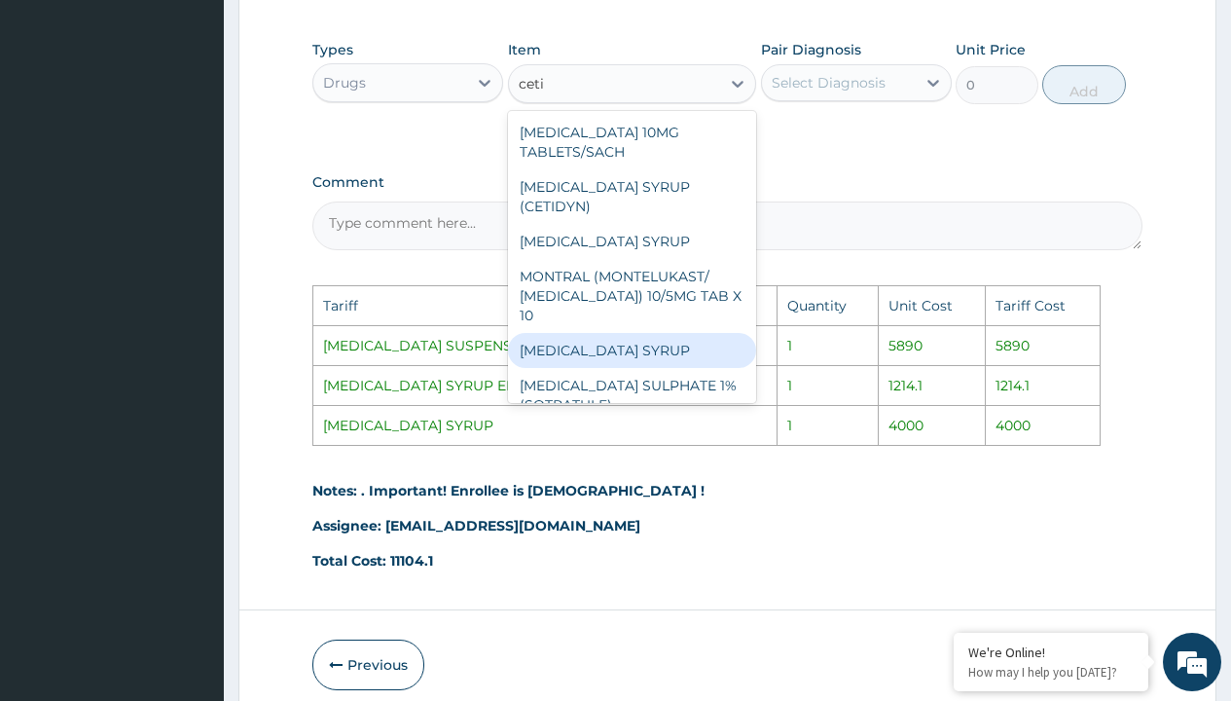
click at [644, 344] on div "CETIRIZINE SYRUP" at bounding box center [632, 350] width 249 height 35
type input "4000"
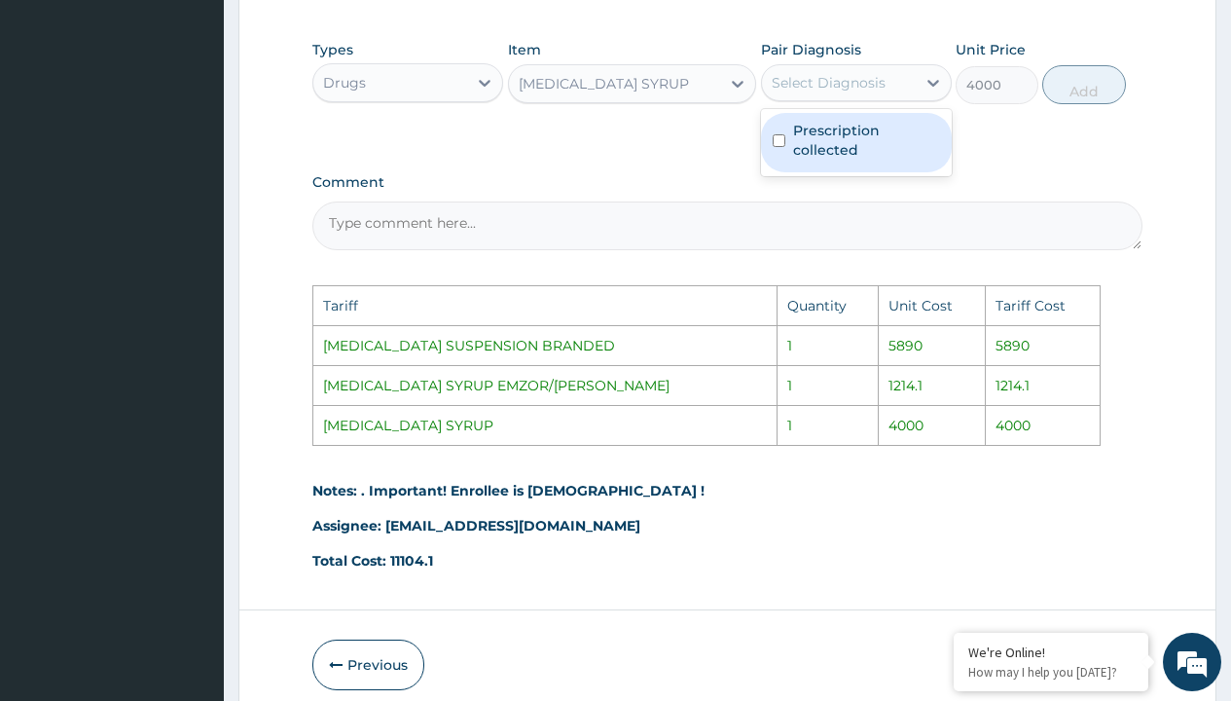
click at [897, 98] on div "Select Diagnosis" at bounding box center [839, 82] width 154 height 31
click at [887, 160] on label "Prescription collected" at bounding box center [866, 140] width 147 height 39
checkbox input "true"
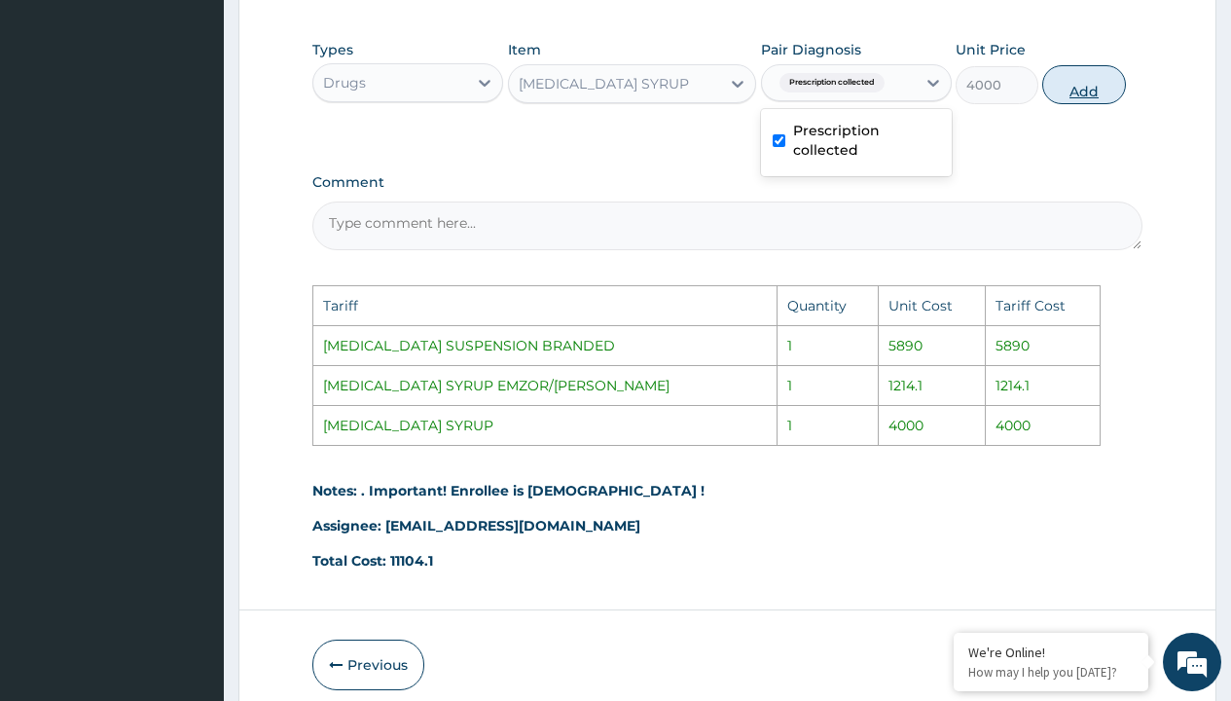
click at [1071, 104] on button "Add" at bounding box center [1083, 84] width 83 height 39
type input "0"
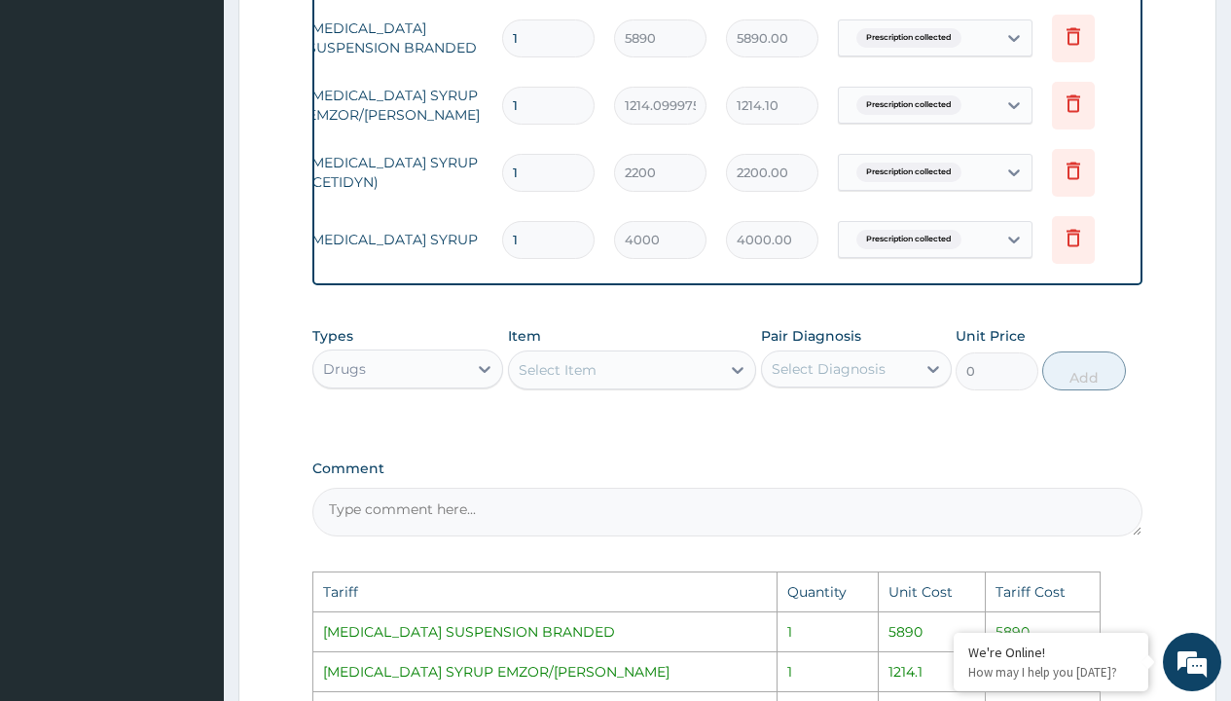
scroll to position [0, 147]
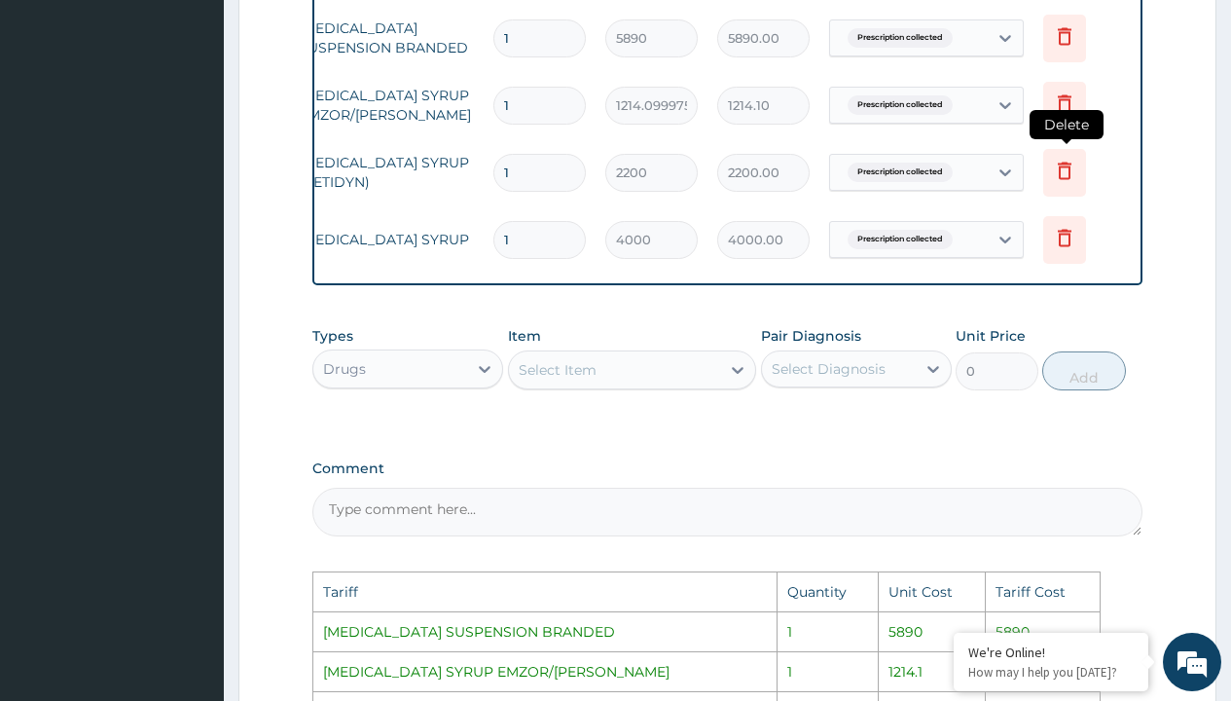
click at [1070, 181] on icon at bounding box center [1064, 170] width 23 height 23
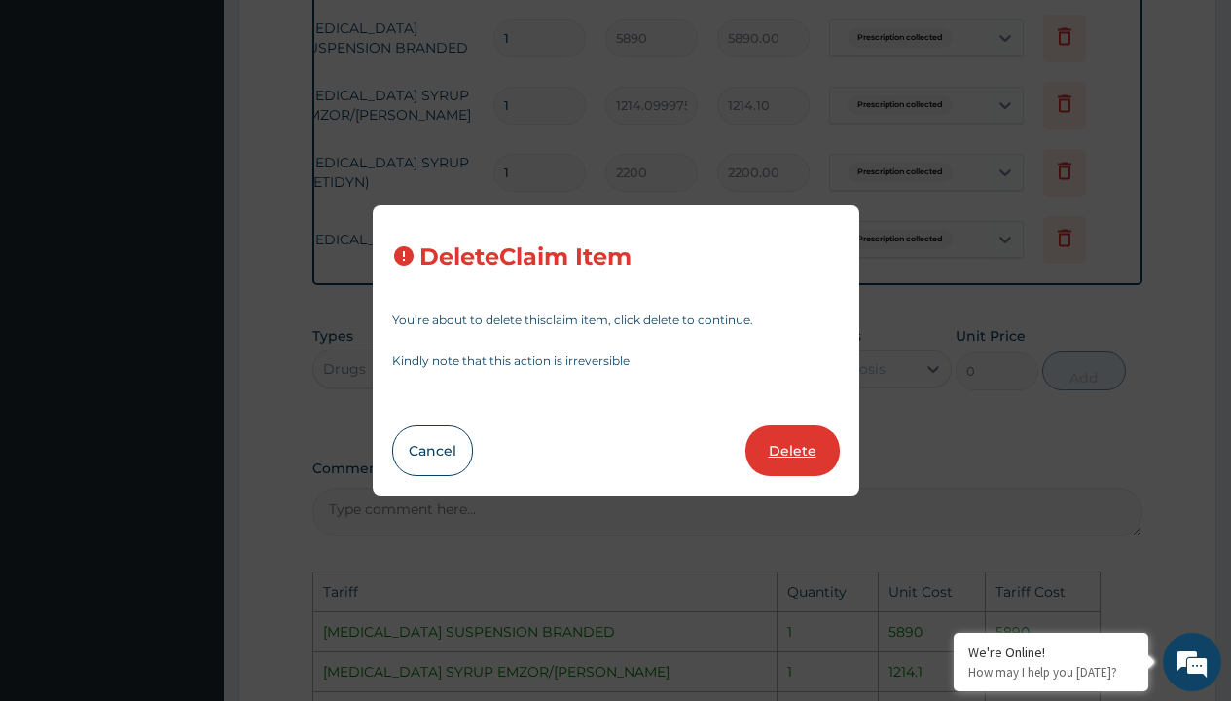
click at [799, 443] on button "Delete" at bounding box center [792, 450] width 94 height 51
type input "4000"
type input "4000.00"
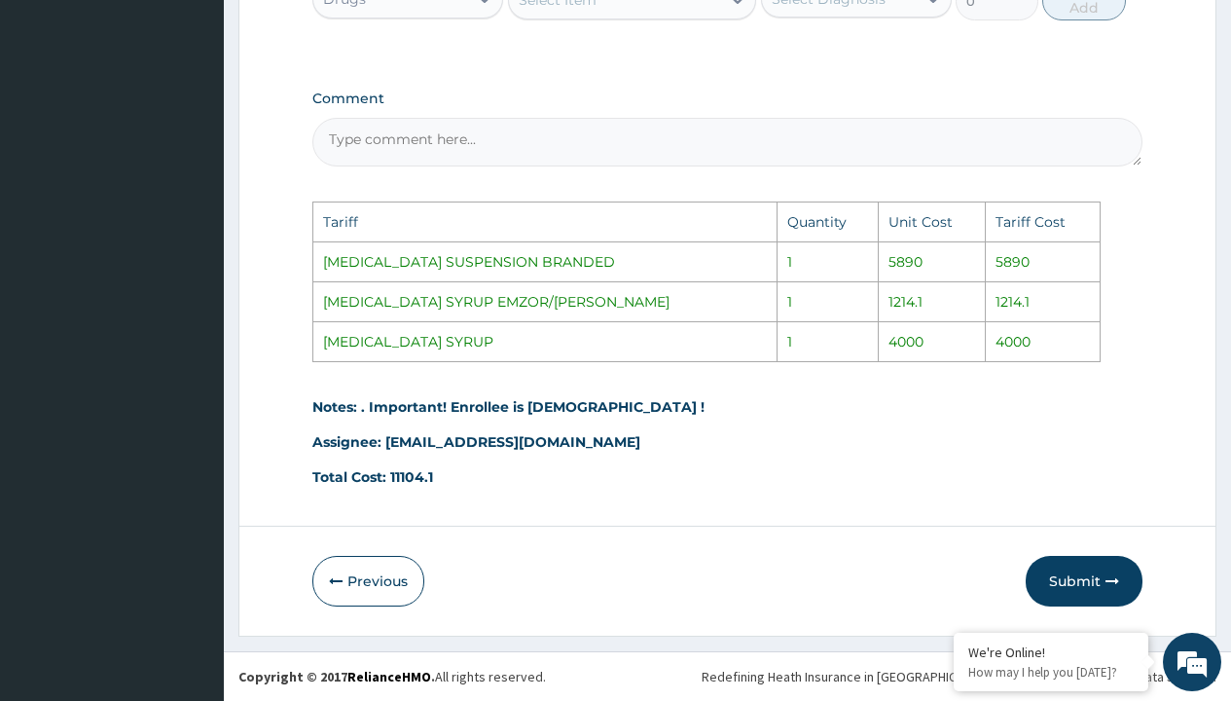
scroll to position [1156, 0]
click at [1068, 575] on button "Submit" at bounding box center [1084, 581] width 117 height 51
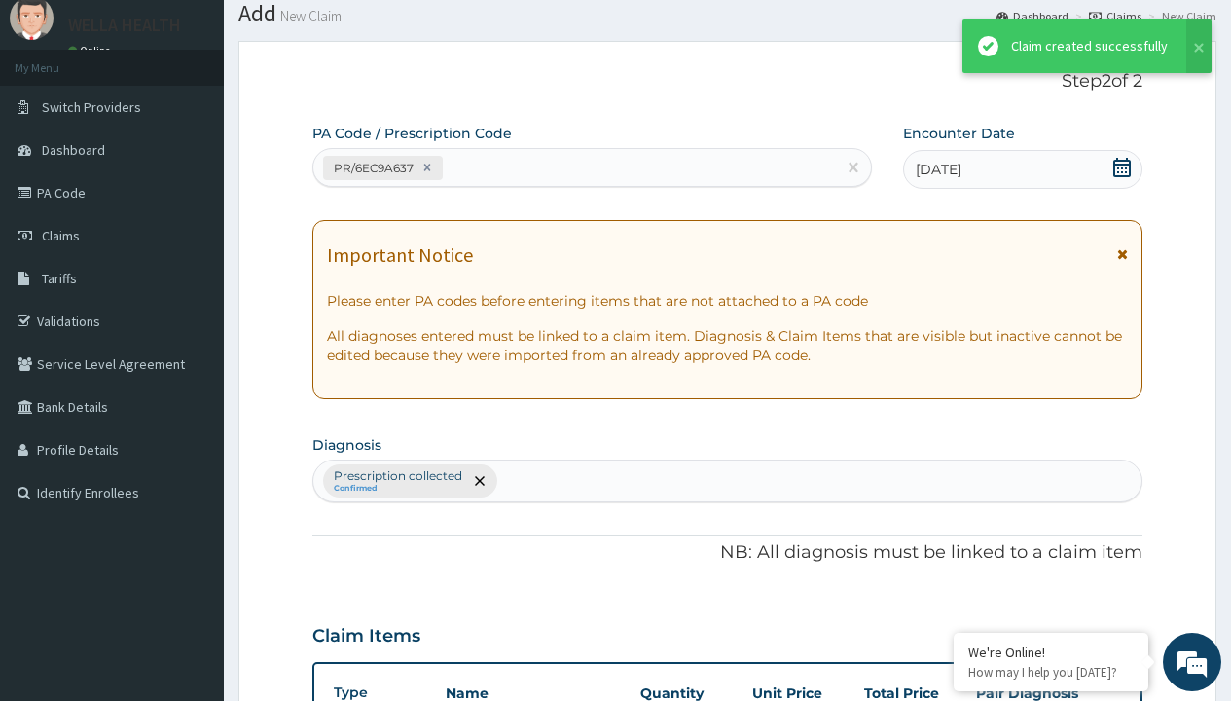
scroll to position [826, 0]
